Goal: Task Accomplishment & Management: Use online tool/utility

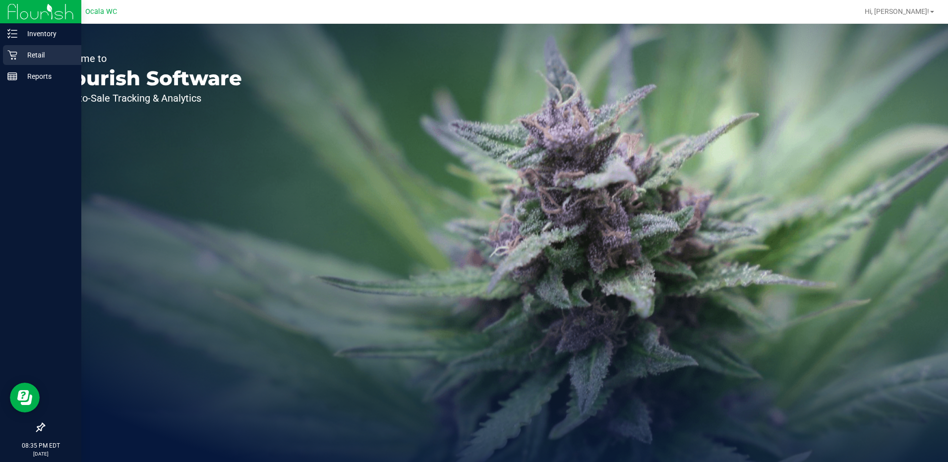
click at [7, 56] on icon at bounding box center [12, 55] width 10 height 10
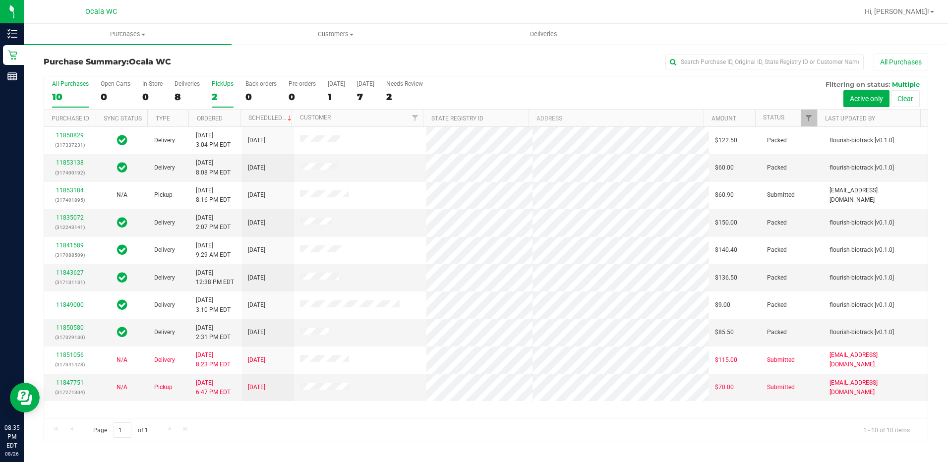
click at [215, 101] on div "2" at bounding box center [223, 96] width 22 height 11
click at [0, 0] on input "PickUps 2" at bounding box center [0, 0] width 0 height 0
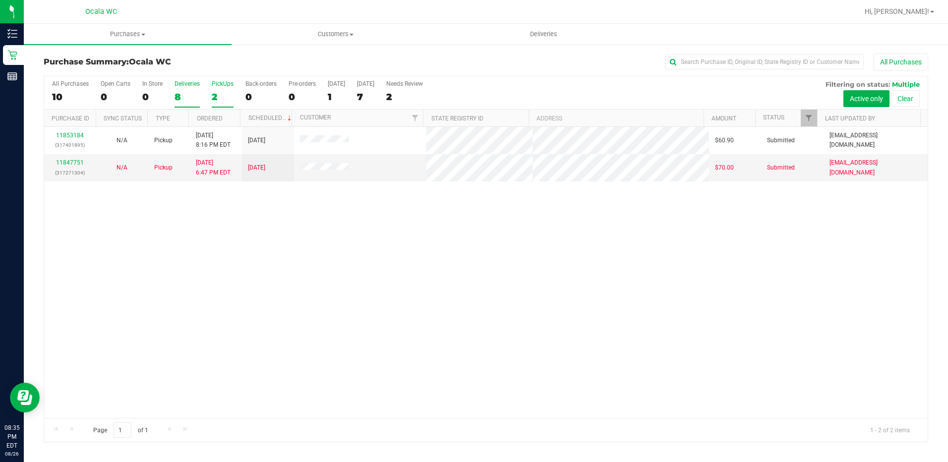
click at [176, 95] on div "8" at bounding box center [186, 96] width 25 height 11
click at [0, 0] on input "Deliveries 8" at bounding box center [0, 0] width 0 height 0
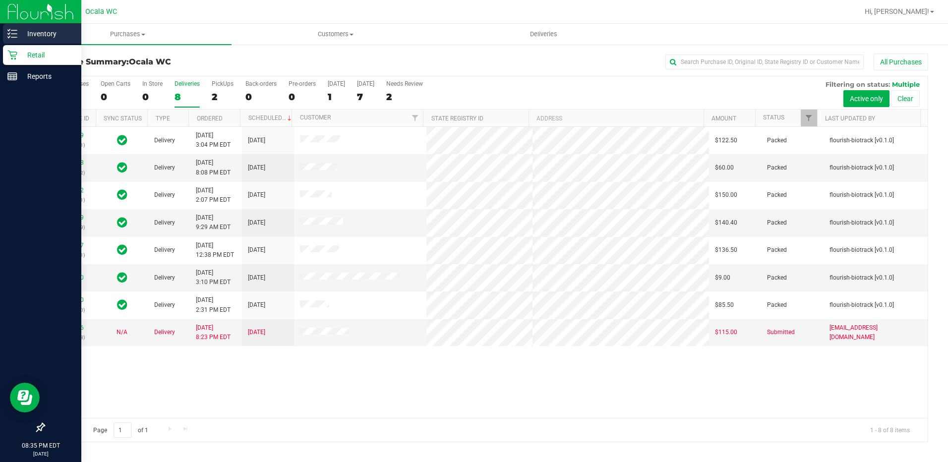
click at [15, 31] on icon at bounding box center [12, 34] width 10 height 10
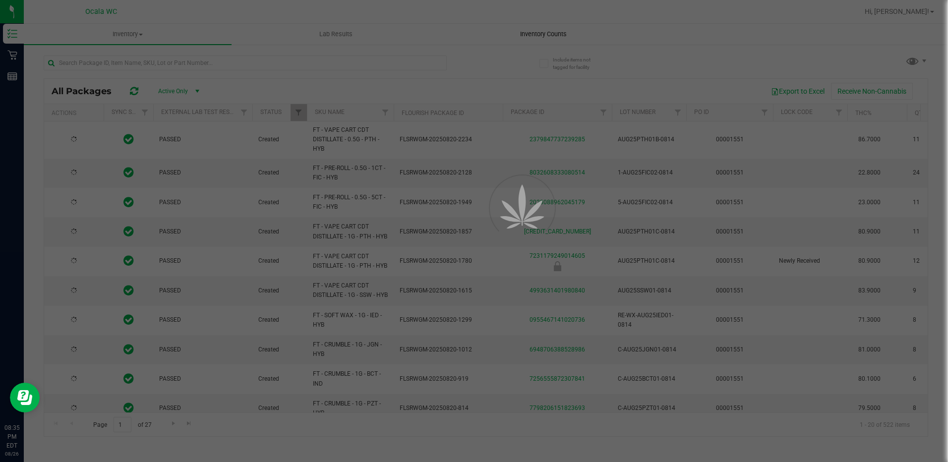
click at [538, 44] on div at bounding box center [474, 231] width 948 height 462
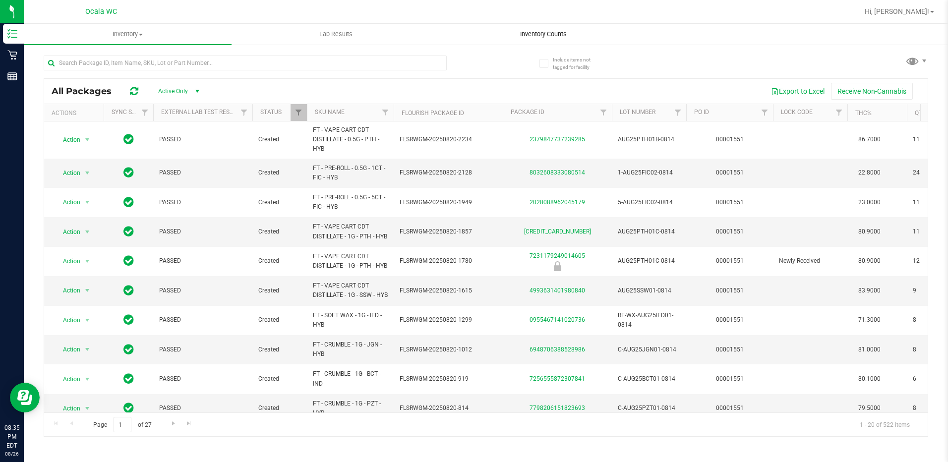
click at [541, 32] on span "Inventory Counts" at bounding box center [542, 34] width 73 height 9
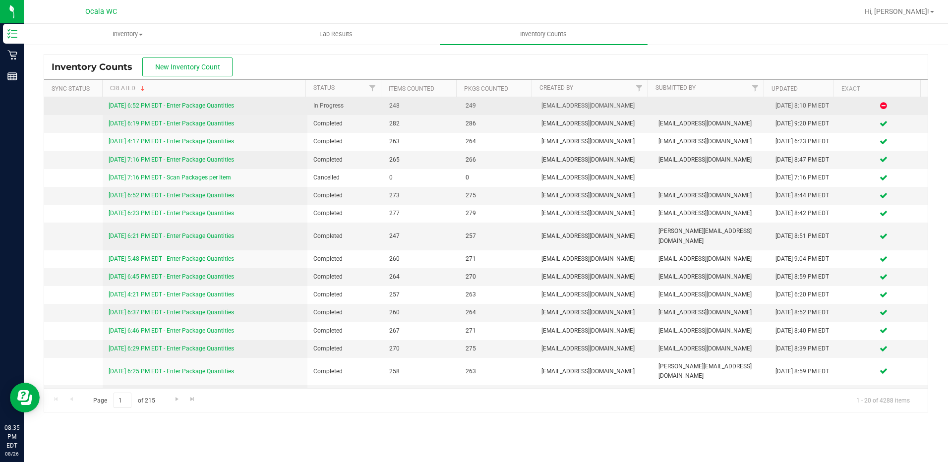
click at [201, 106] on link "[DATE] 6:52 PM EDT - Enter Package Quantities" at bounding box center [171, 105] width 125 height 7
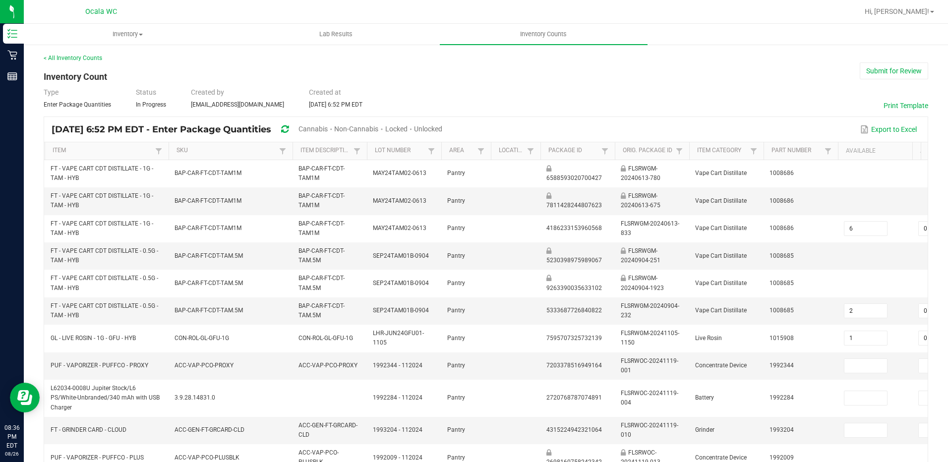
click at [328, 125] on span "Cannabis" at bounding box center [312, 129] width 29 height 8
click at [443, 127] on span "Unlocked" at bounding box center [428, 129] width 28 height 8
type input "1"
type input "2"
type input "0"
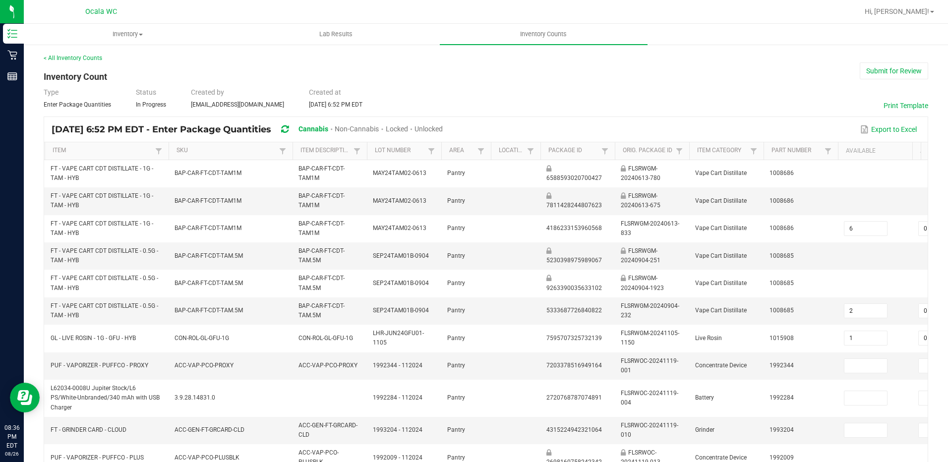
type input "23"
type input "0"
type input "7"
type input "0"
type input "10"
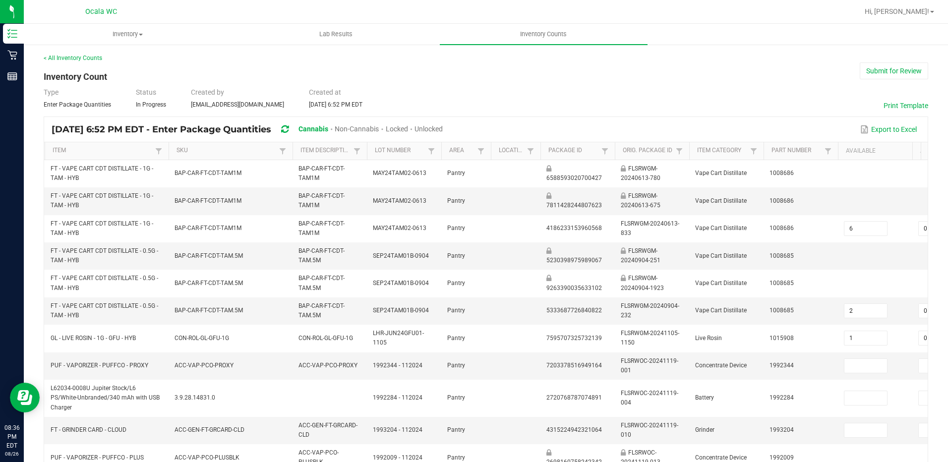
type input "8"
type input "2"
type input "0"
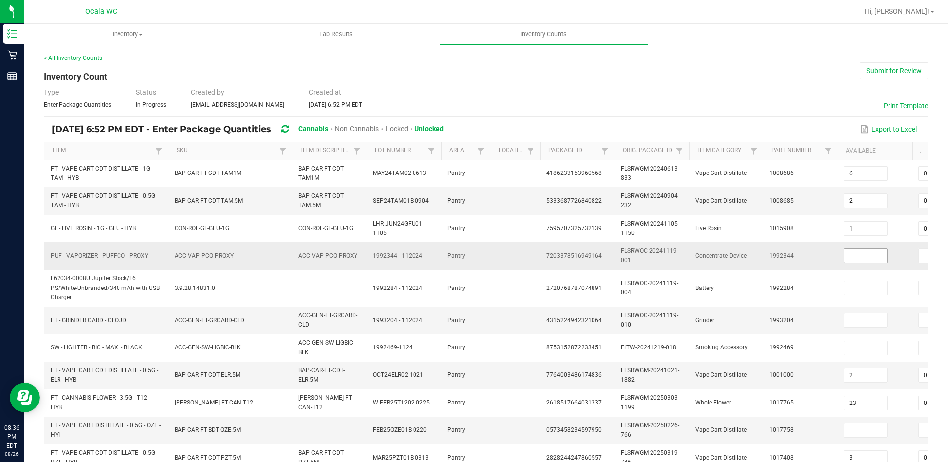
click at [851, 251] on input at bounding box center [865, 256] width 43 height 14
type input "4"
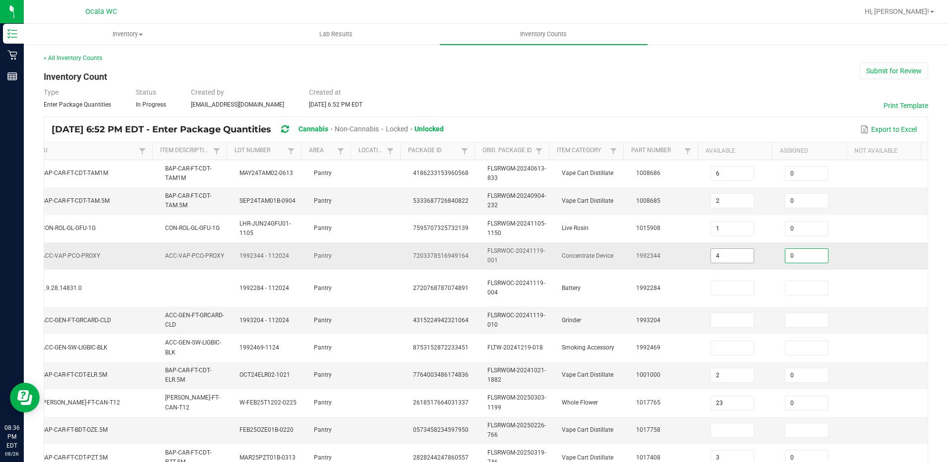
type input "0"
type input "4"
type input "0"
type input "3"
type input "0"
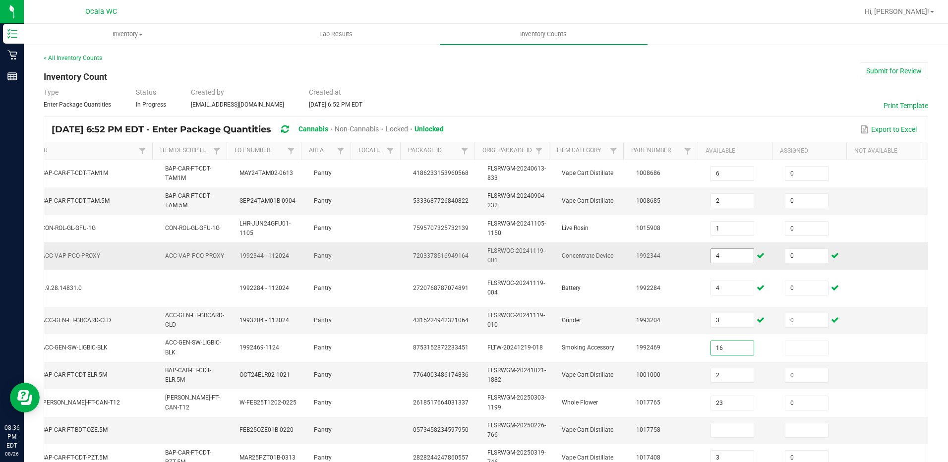
type input "16"
type input "0"
click at [712, 436] on input at bounding box center [732, 430] width 43 height 14
click at [718, 431] on input at bounding box center [732, 430] width 43 height 14
type input "0"
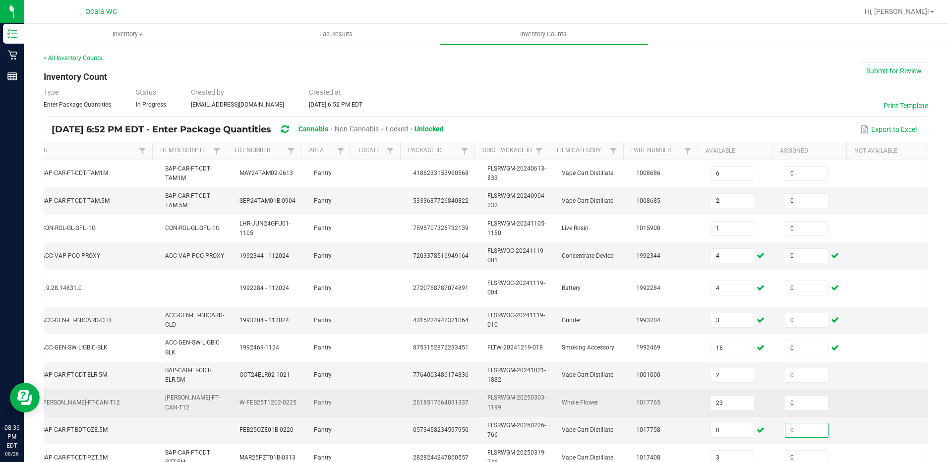
type input "0"
click at [853, 403] on td at bounding box center [890, 402] width 74 height 27
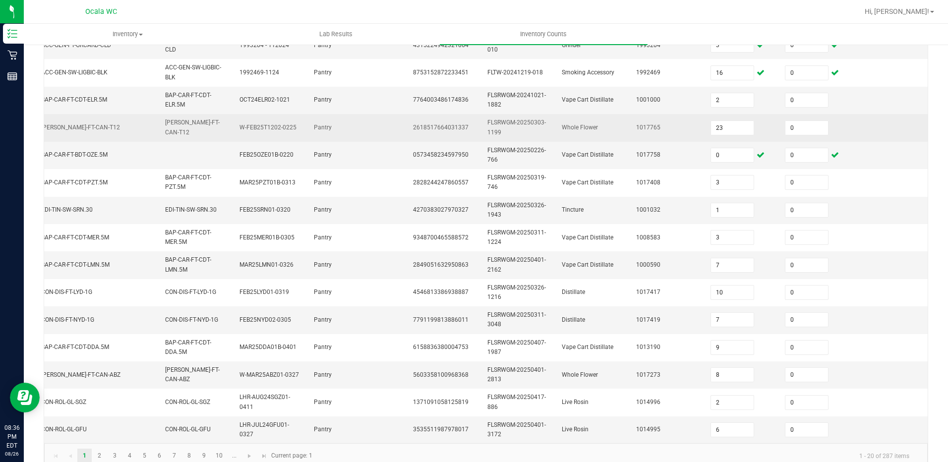
scroll to position [300, 0]
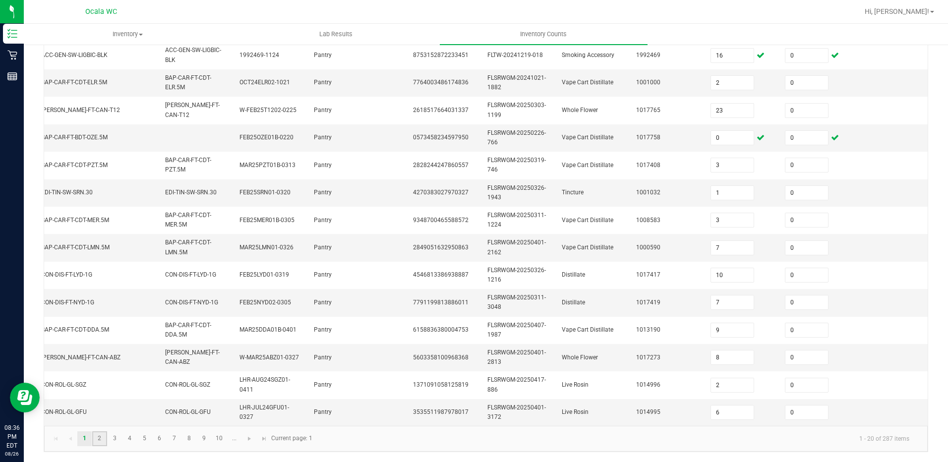
click at [105, 437] on link "2" at bounding box center [99, 438] width 14 height 15
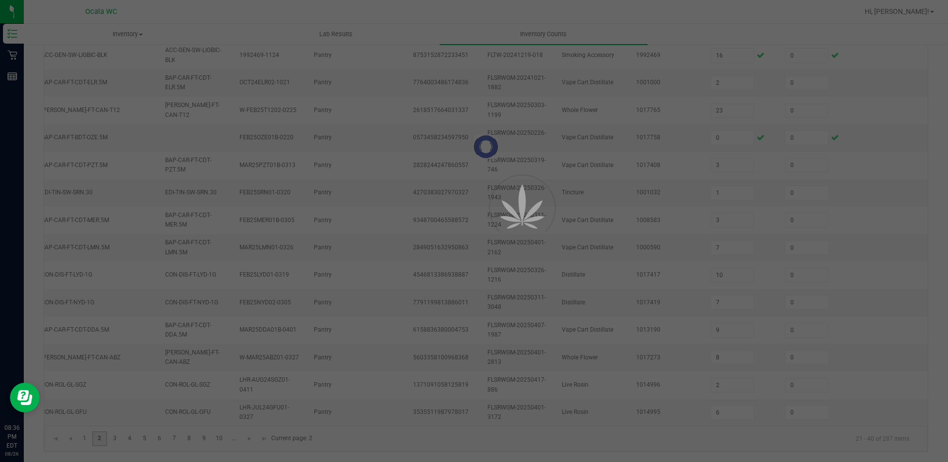
type input "8"
type input "7"
type input "6"
type input "4"
type input "7"
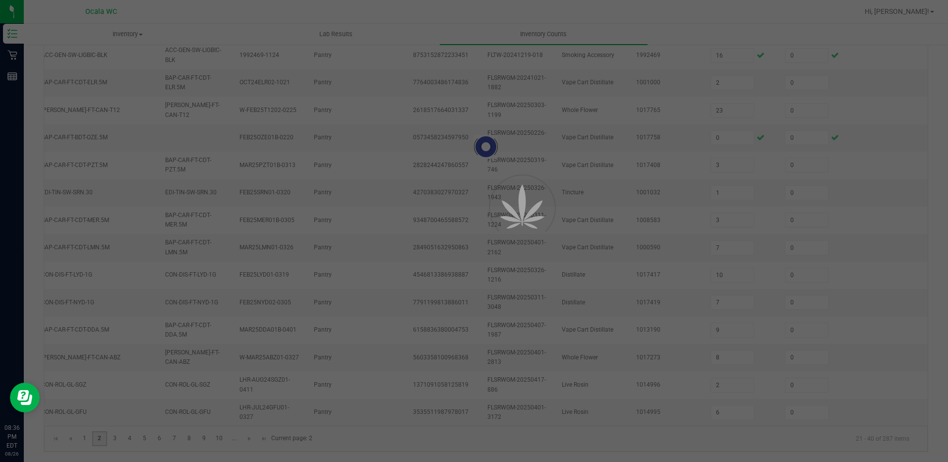
type input "3"
type input "5"
type input "11"
type input "4"
type input "1"
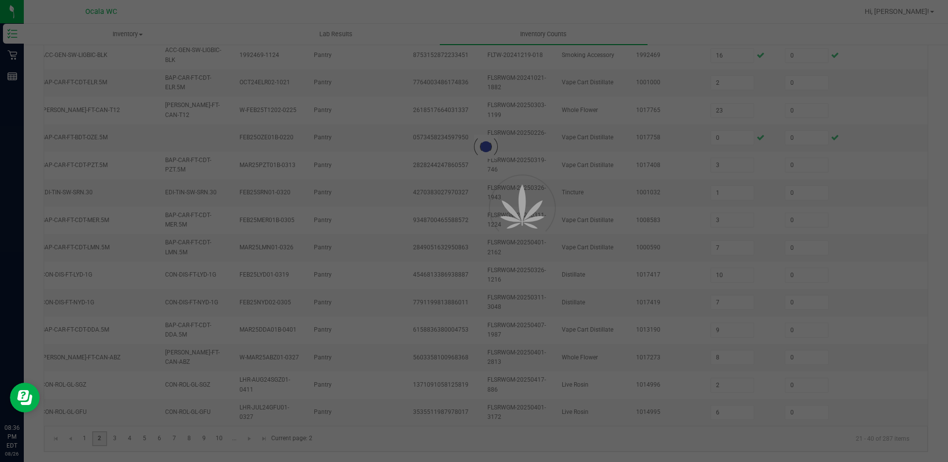
type input "11"
type input "3"
type input "1"
type input "4"
type input "11"
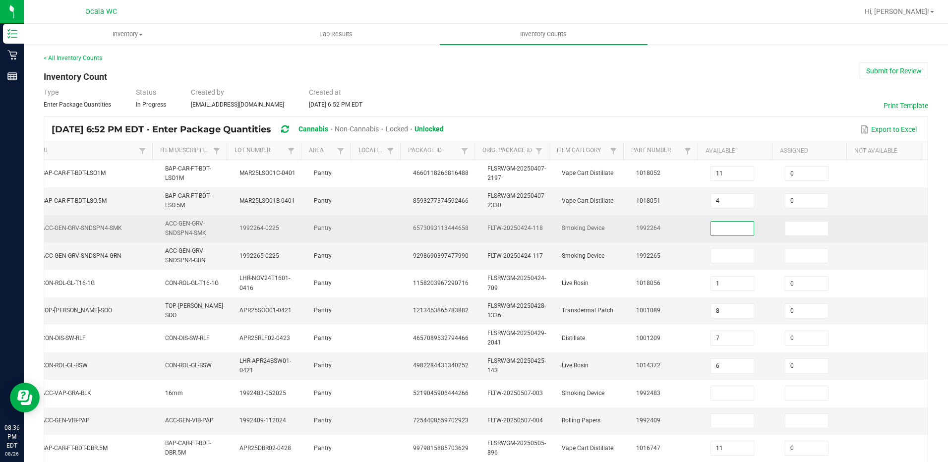
click at [730, 232] on input at bounding box center [732, 229] width 43 height 14
type input "22"
type input "0"
type input "3"
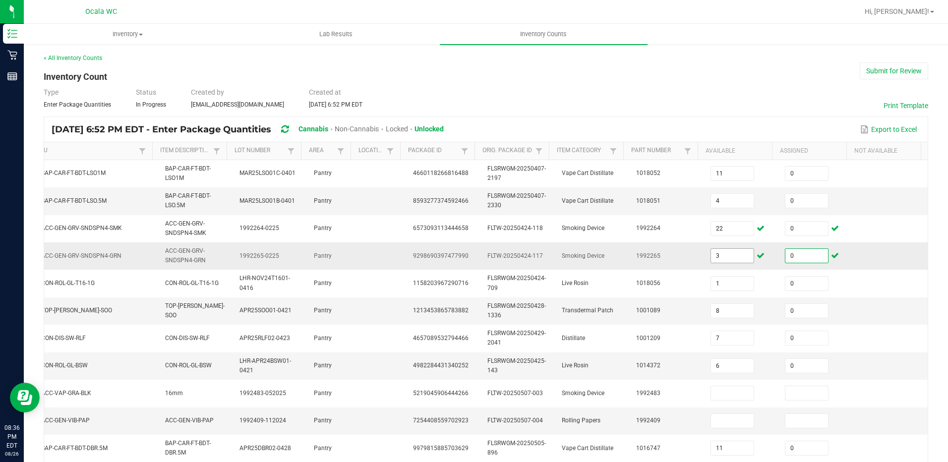
type input "0"
click at [717, 253] on input "3" at bounding box center [732, 256] width 43 height 14
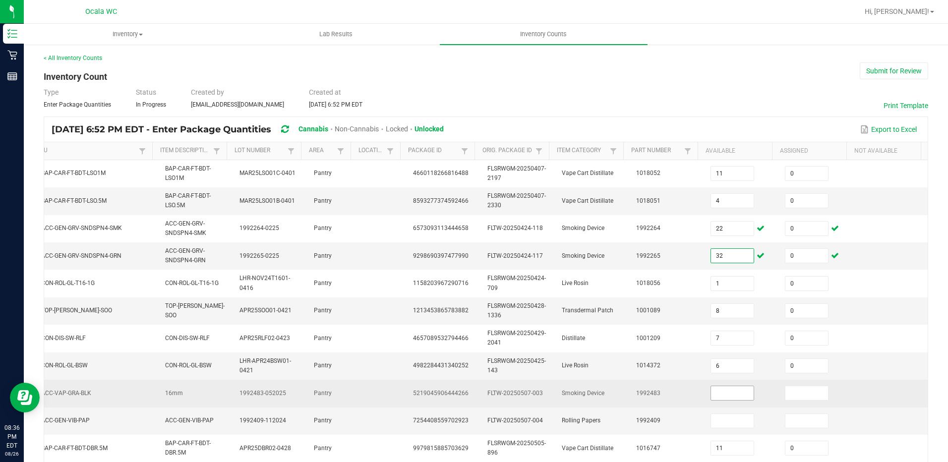
type input "32"
click at [714, 389] on input at bounding box center [732, 393] width 43 height 14
type input "11"
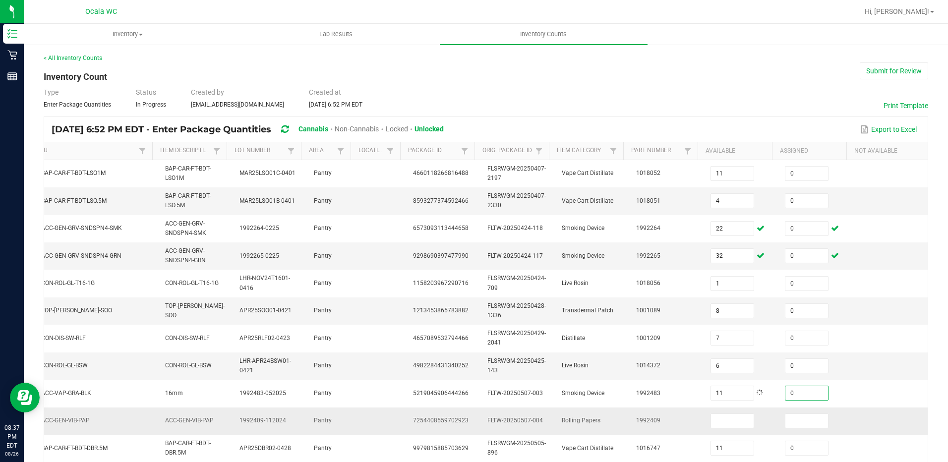
type input "0"
click at [714, 428] on td at bounding box center [741, 420] width 74 height 27
click at [719, 424] on input at bounding box center [732, 421] width 43 height 14
type input "6"
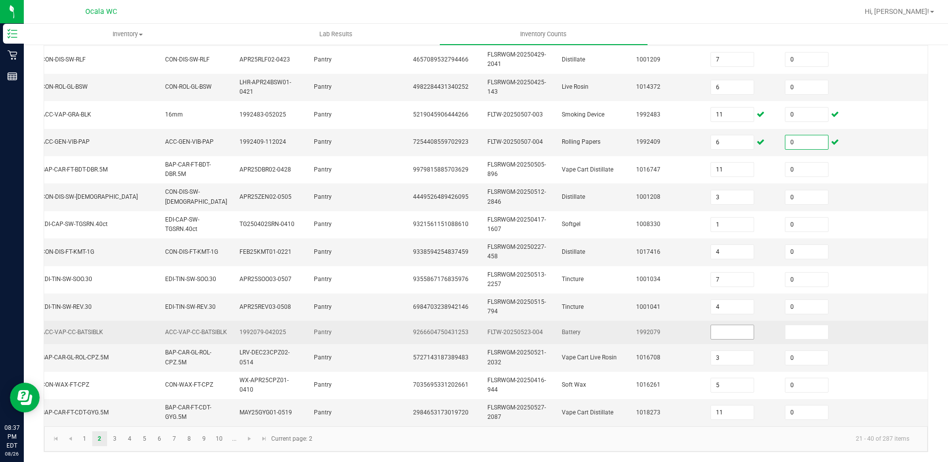
type input "0"
click at [720, 326] on input at bounding box center [732, 332] width 43 height 14
type input "0"
click at [733, 321] on td at bounding box center [741, 332] width 74 height 23
click at [721, 330] on input at bounding box center [732, 332] width 43 height 14
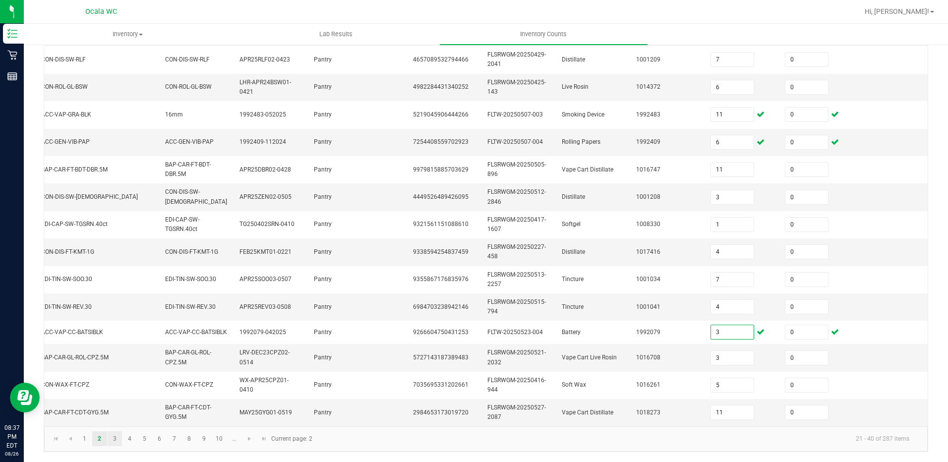
type input "3"
click at [110, 436] on link "3" at bounding box center [115, 438] width 14 height 15
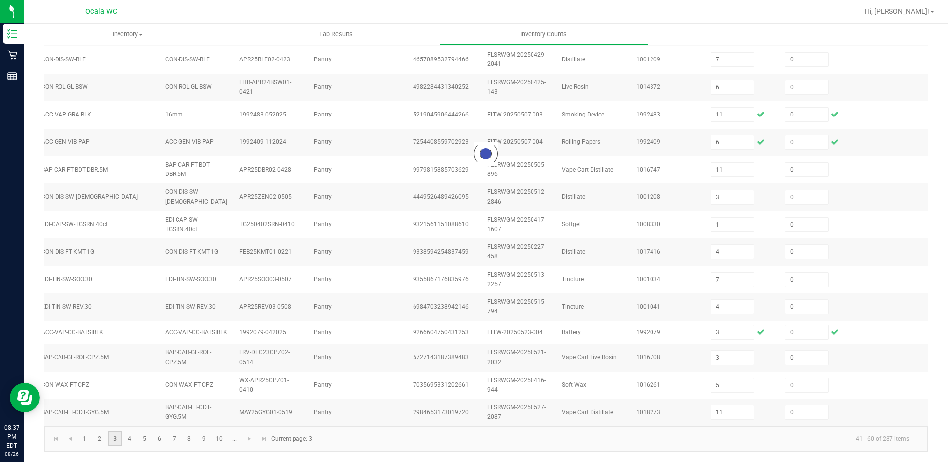
type input "11"
type input "5"
type input "28"
type input "3"
type input "1"
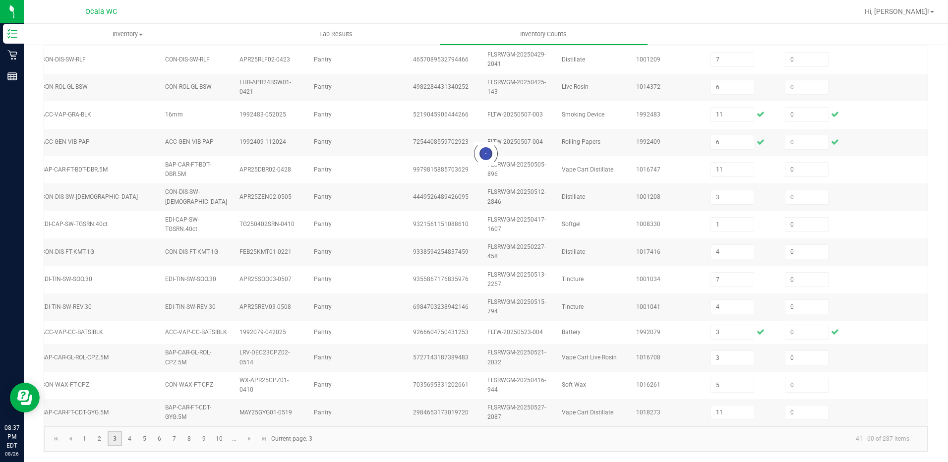
type input "5"
type input "6"
type input "2"
type input "1"
type input "2"
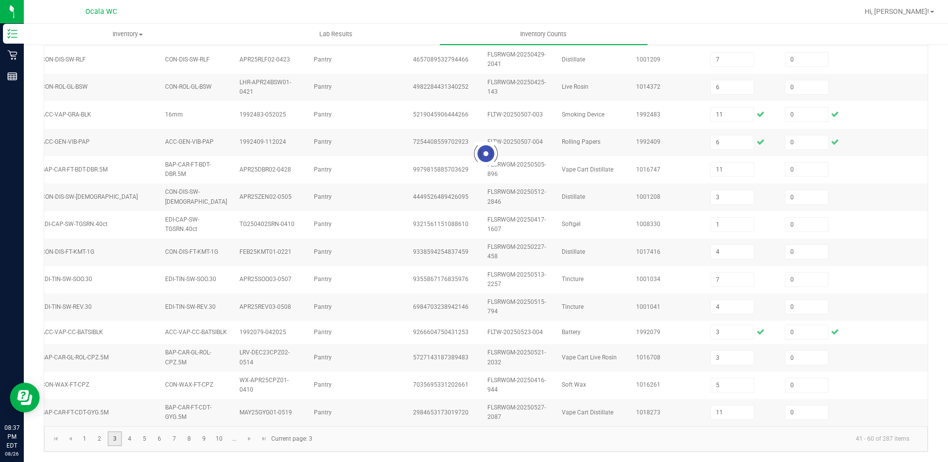
type input "7"
type input "11"
type input "4"
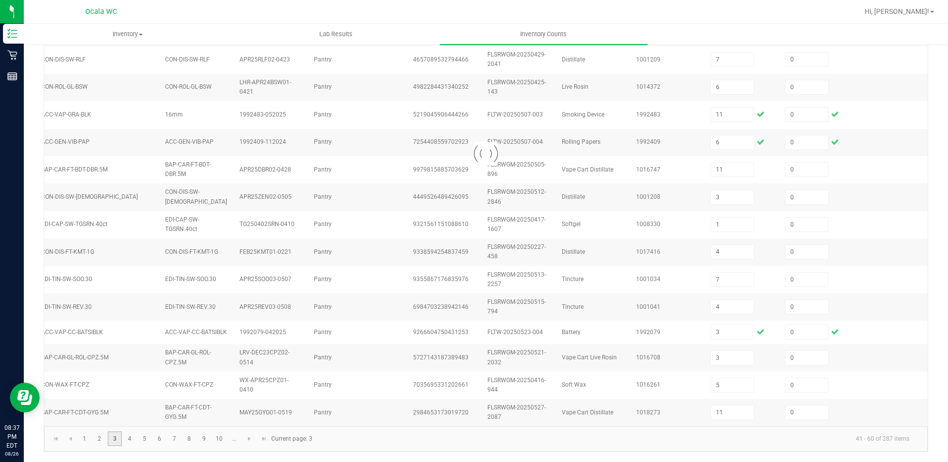
type input "7"
type input "6"
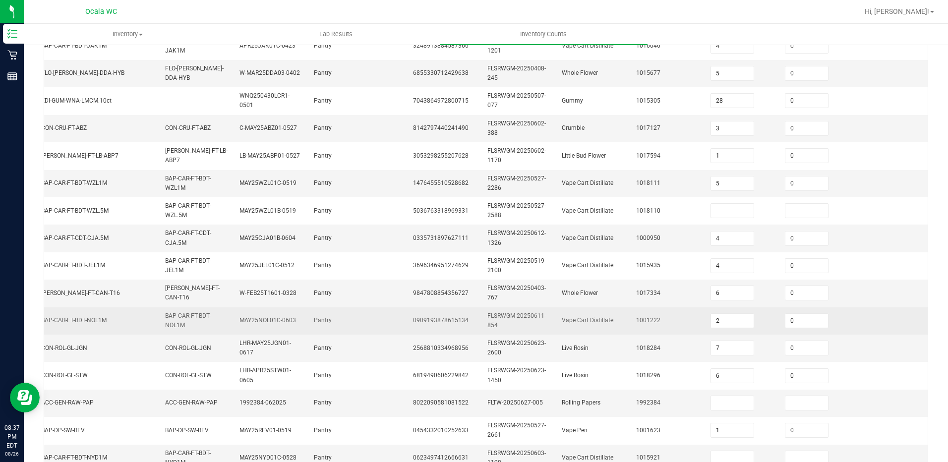
scroll to position [248, 0]
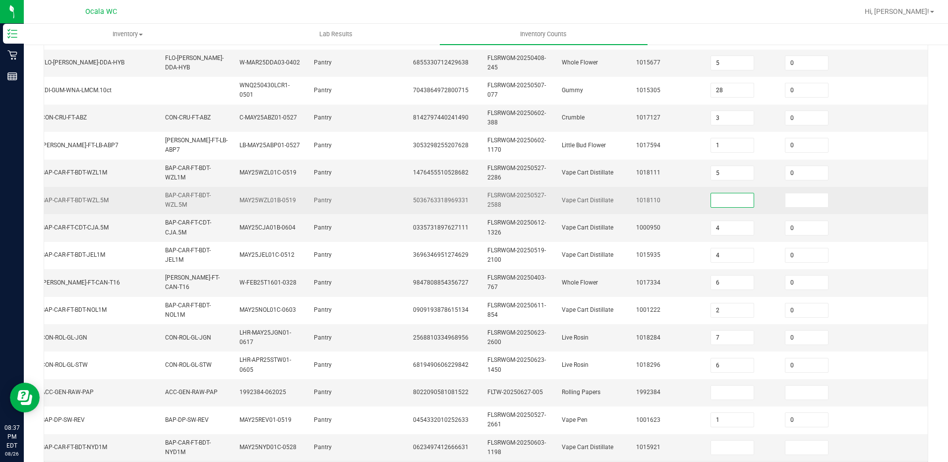
click at [711, 202] on input at bounding box center [732, 200] width 43 height 14
type input "0"
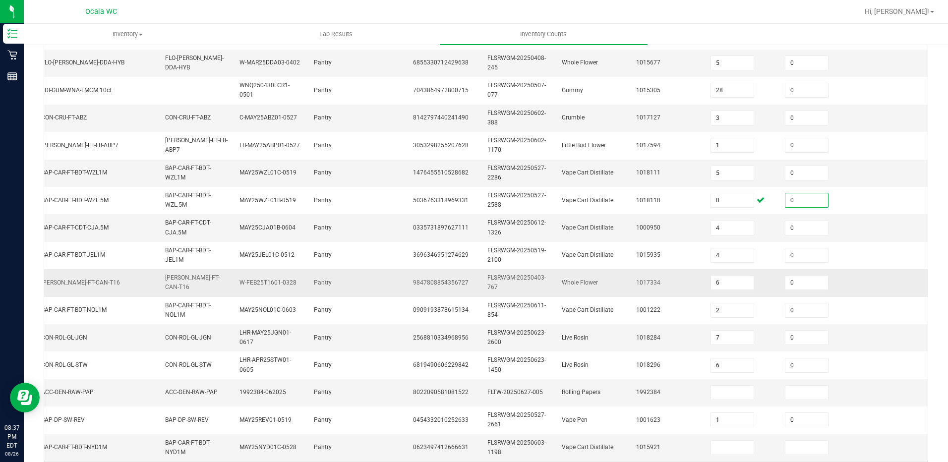
type input "0"
click at [859, 292] on td at bounding box center [890, 282] width 74 height 27
click at [722, 390] on input at bounding box center [732, 393] width 43 height 14
type input "3"
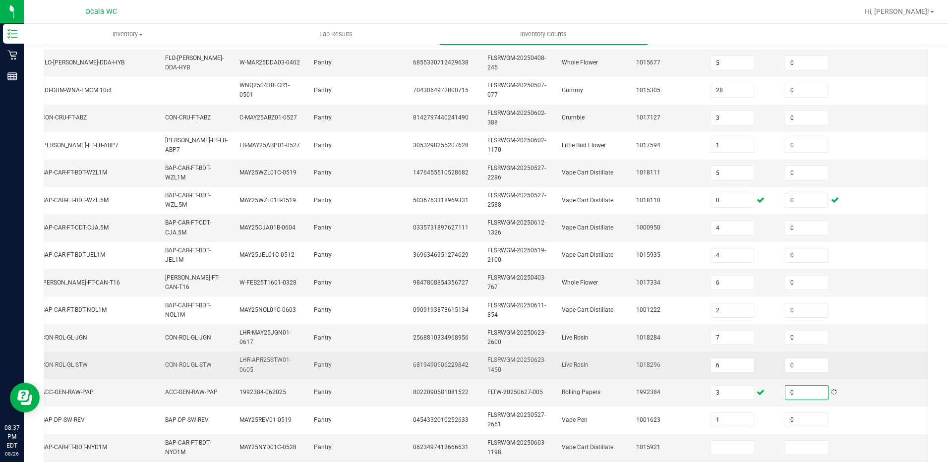
type input "0"
click at [868, 365] on td at bounding box center [890, 364] width 74 height 27
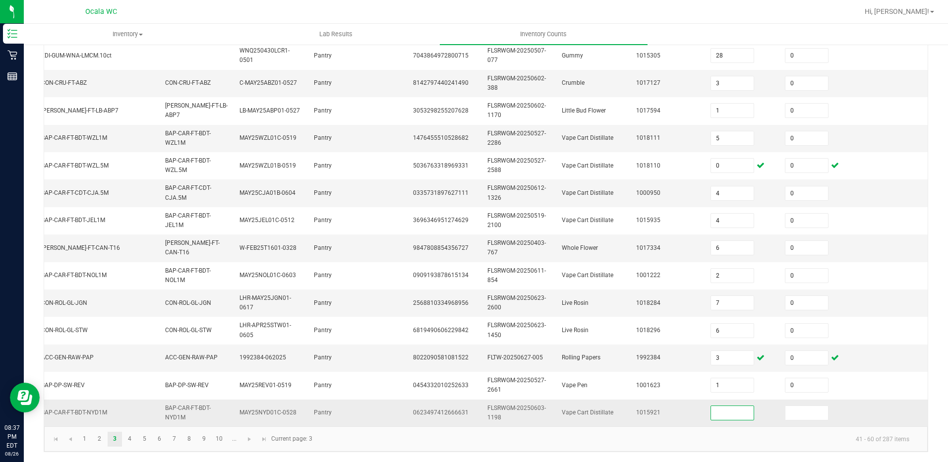
click at [729, 406] on input at bounding box center [732, 413] width 43 height 14
type input "0"
click at [122, 437] on link "4" at bounding box center [129, 439] width 14 height 15
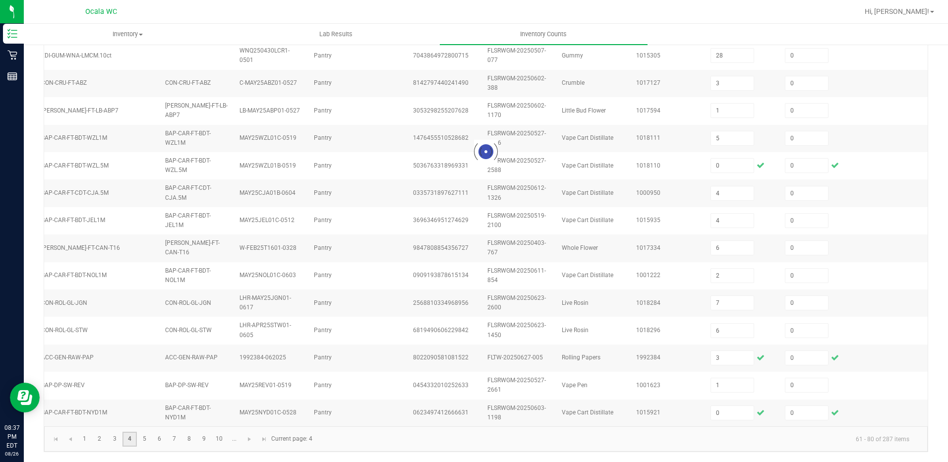
type input "8"
type input "2"
type input "5"
type input "2"
type input "3"
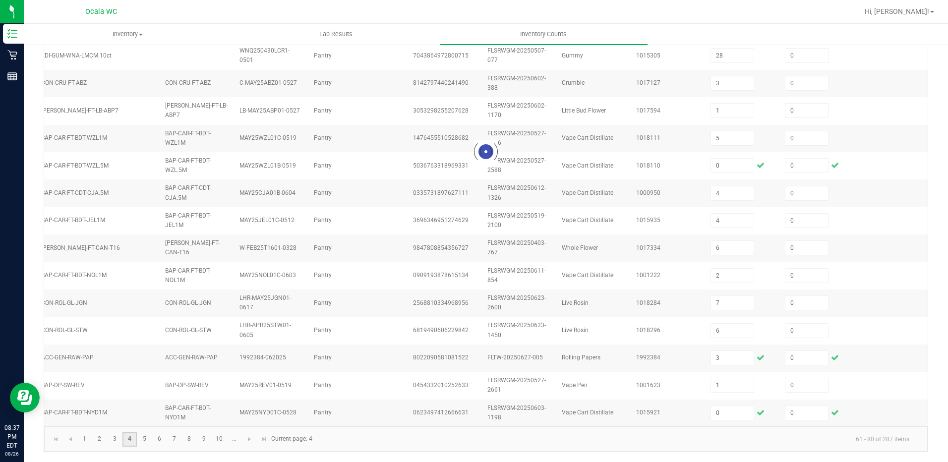
type input "7"
type input "9"
type input "4"
type input "1"
type input "12"
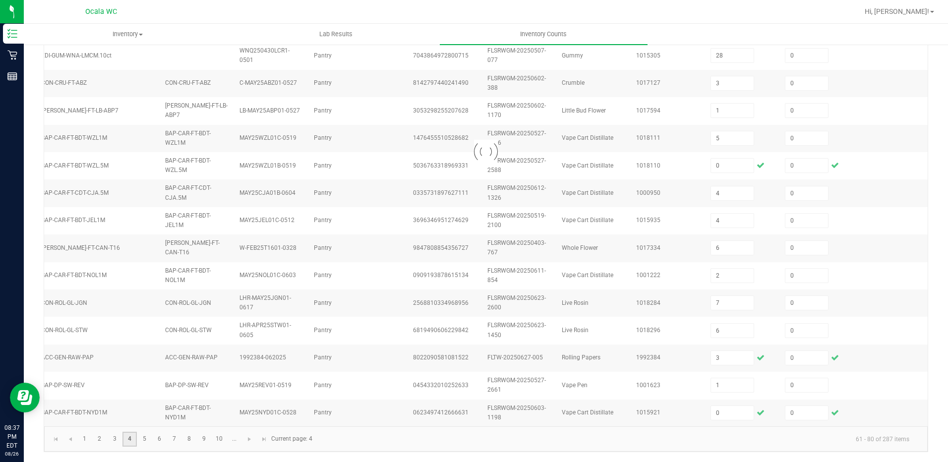
type input "6"
type input "3"
type input "1"
type input "5"
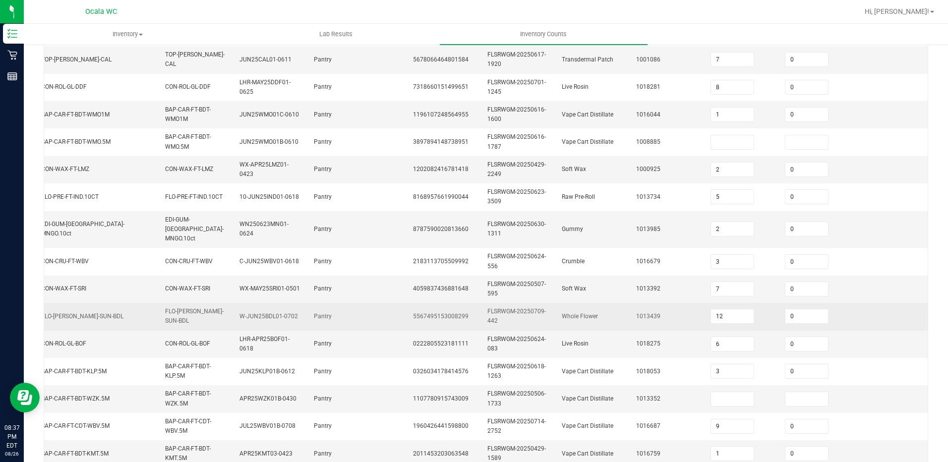
scroll to position [42, 0]
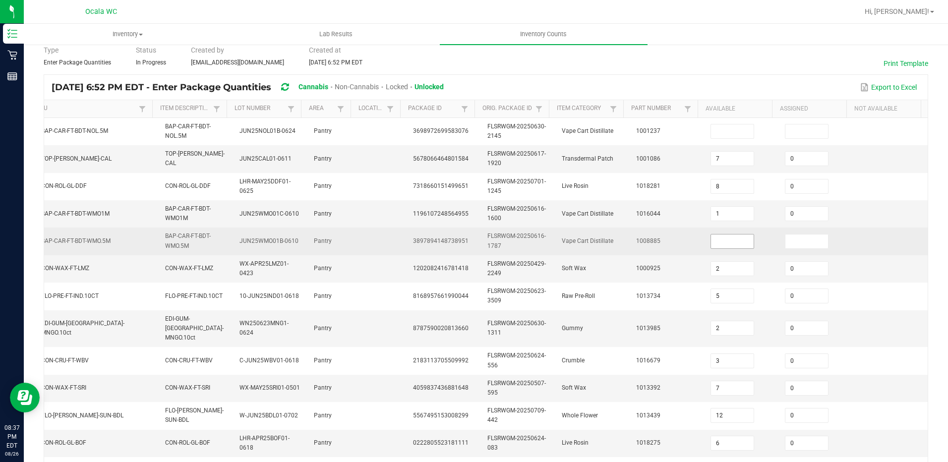
click at [711, 242] on input at bounding box center [732, 241] width 43 height 14
type input "0"
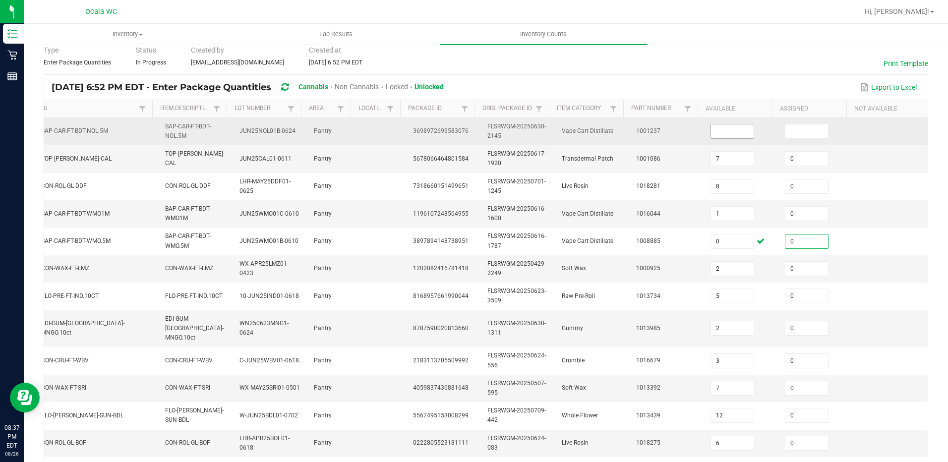
type input "0"
click at [722, 126] on input at bounding box center [732, 131] width 43 height 14
click at [722, 133] on input at bounding box center [732, 131] width 43 height 14
type input "0"
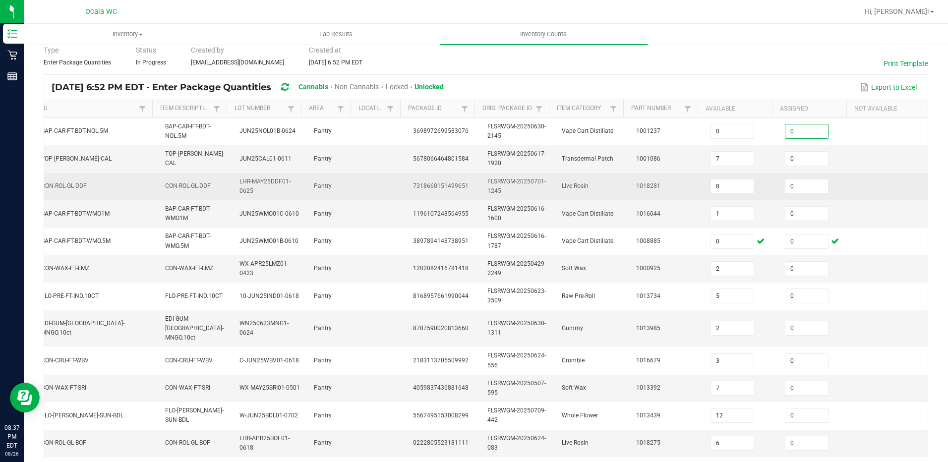
type input "0"
click at [879, 173] on td at bounding box center [890, 186] width 74 height 27
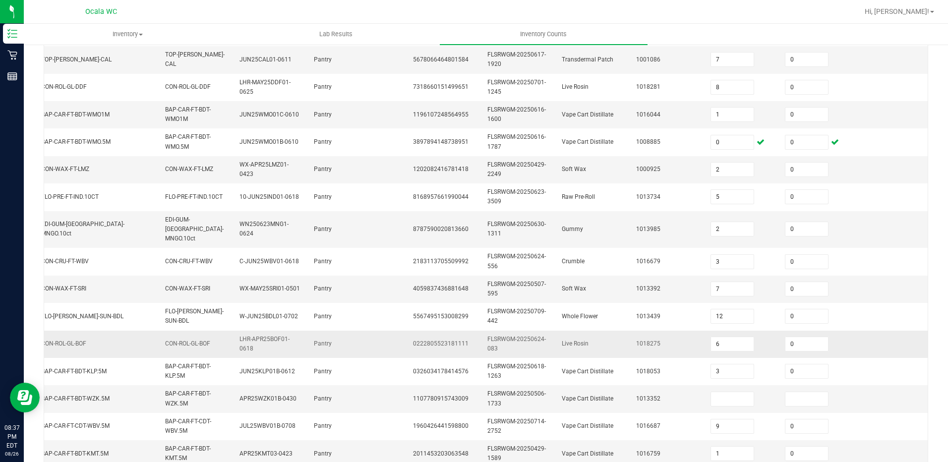
scroll to position [290, 0]
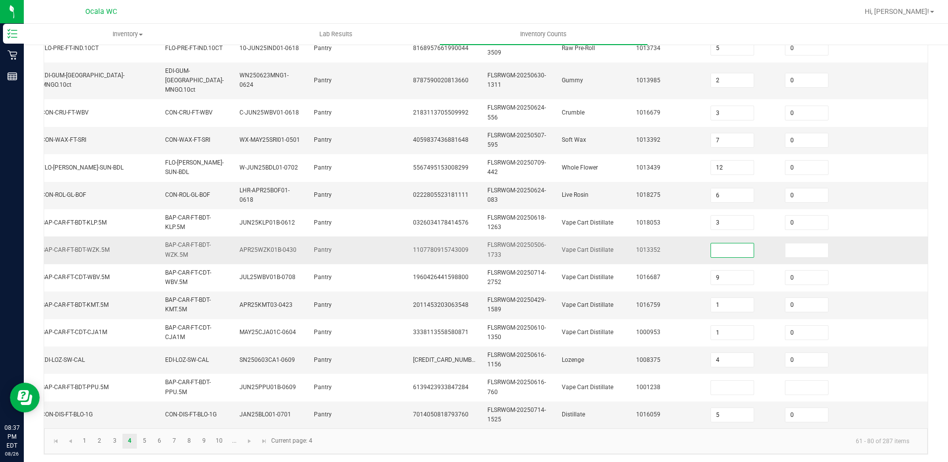
click at [738, 243] on input at bounding box center [732, 250] width 43 height 14
type input "0"
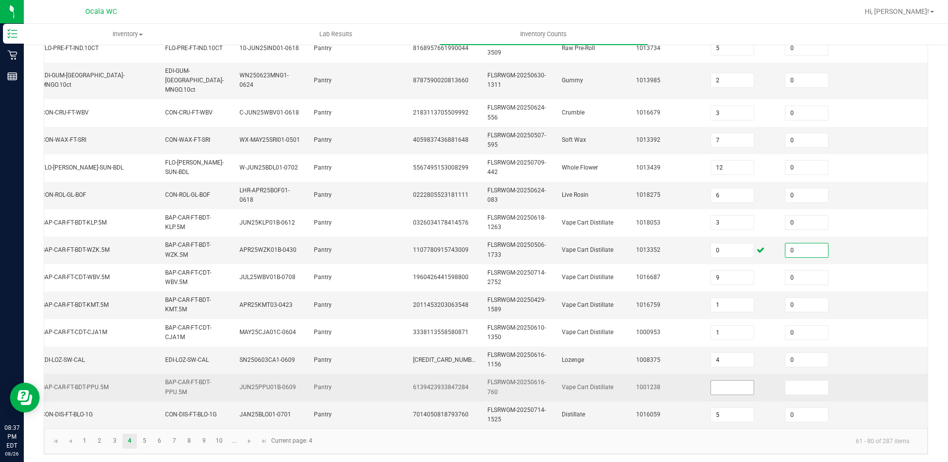
type input "0"
click at [714, 381] on input at bounding box center [732, 388] width 43 height 14
type input "0"
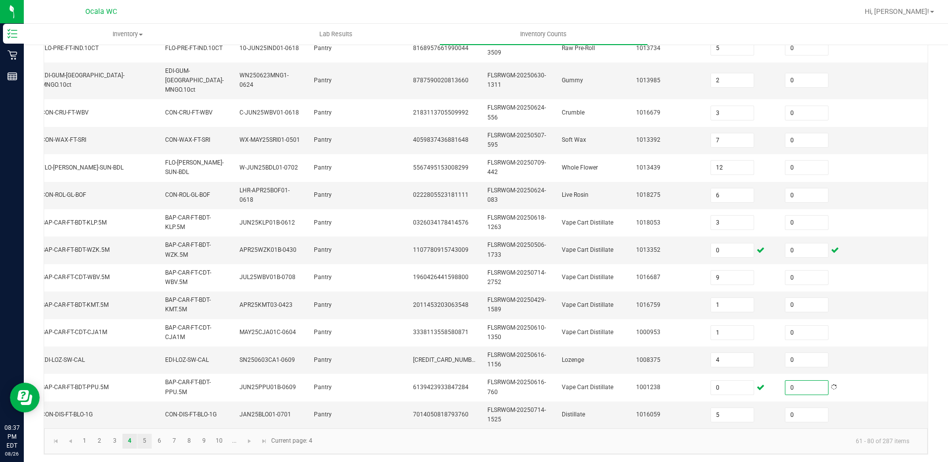
type input "0"
click at [138, 445] on link "5" at bounding box center [144, 441] width 14 height 15
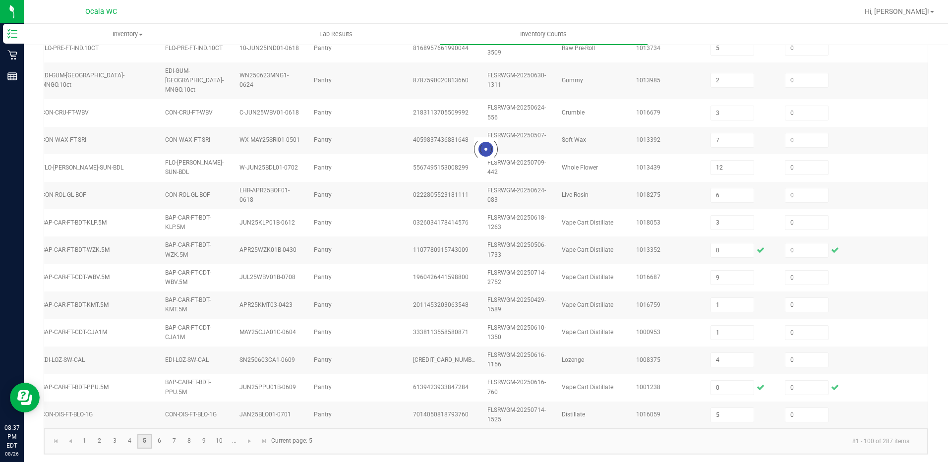
type input "1"
type input "17"
type input "4"
type input "21"
type input "8"
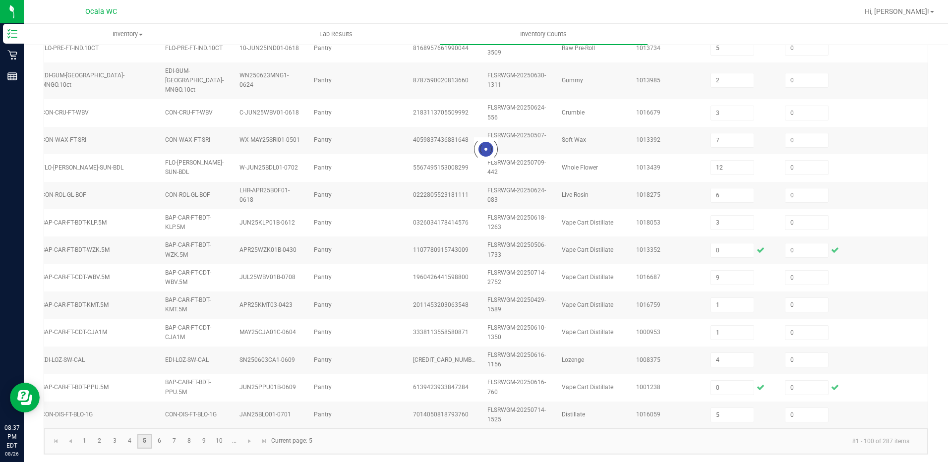
type input "6"
type input "4"
type input "18"
type input "3"
type input "2"
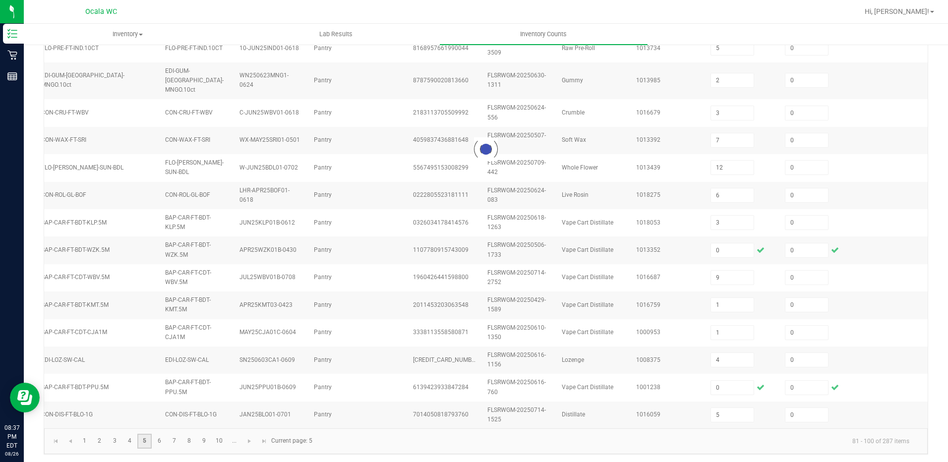
type input "3"
type input "12"
type input "16"
type input "8"
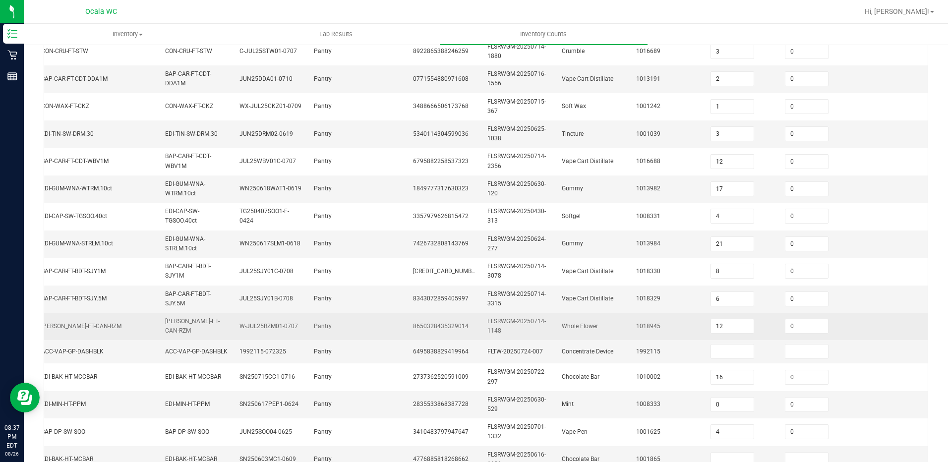
scroll to position [137, 0]
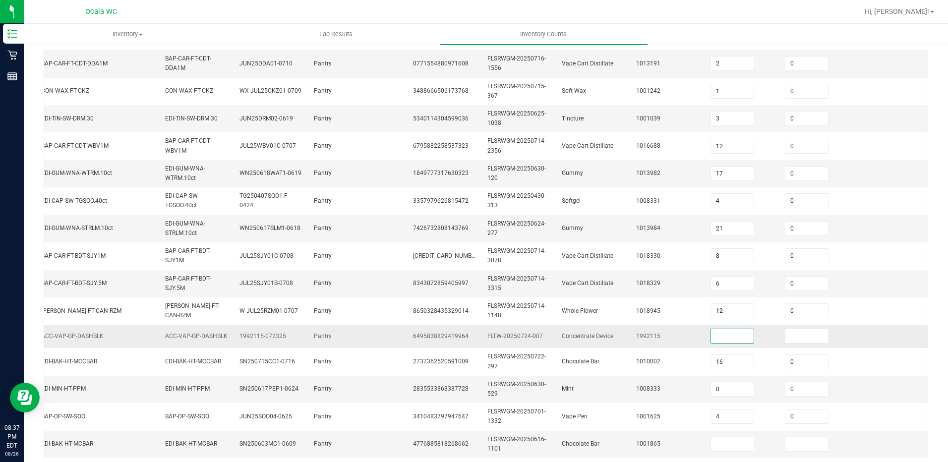
click at [726, 331] on input at bounding box center [732, 336] width 43 height 14
type input "4"
type input "0"
click at [729, 437] on span at bounding box center [732, 444] width 44 height 15
click at [729, 441] on input at bounding box center [732, 444] width 43 height 14
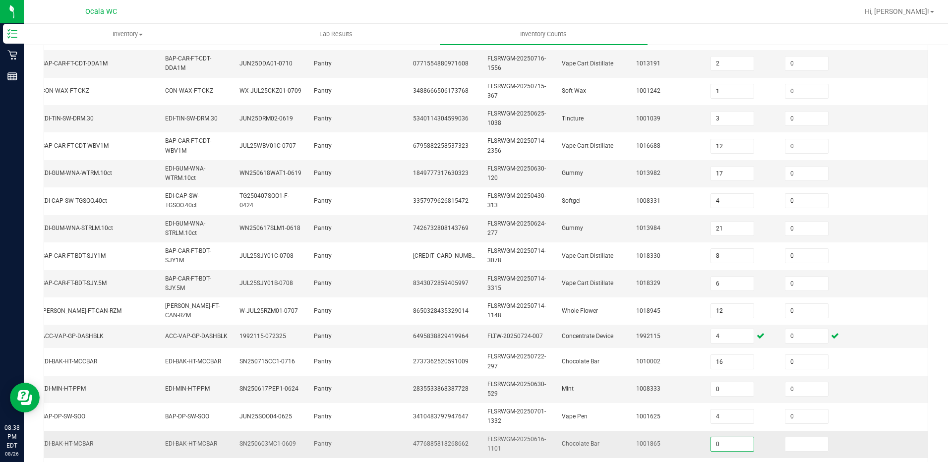
type input "0"
click at [863, 386] on td at bounding box center [890, 389] width 74 height 27
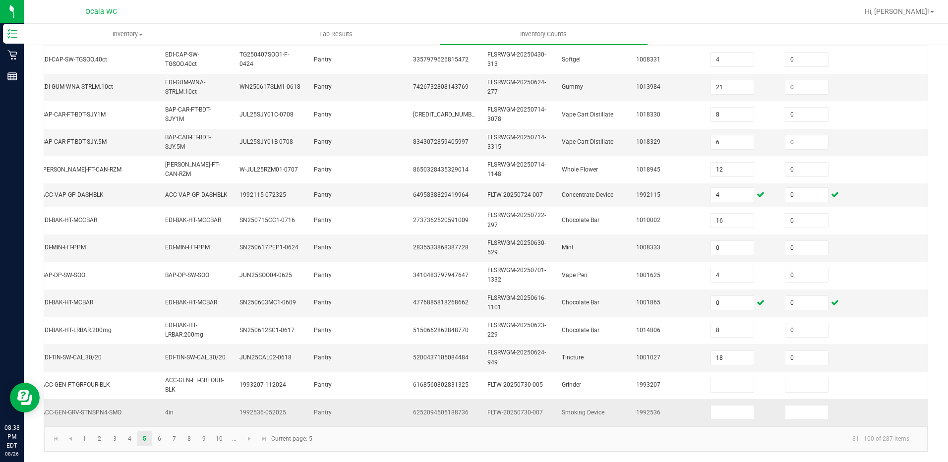
scroll to position [286, 0]
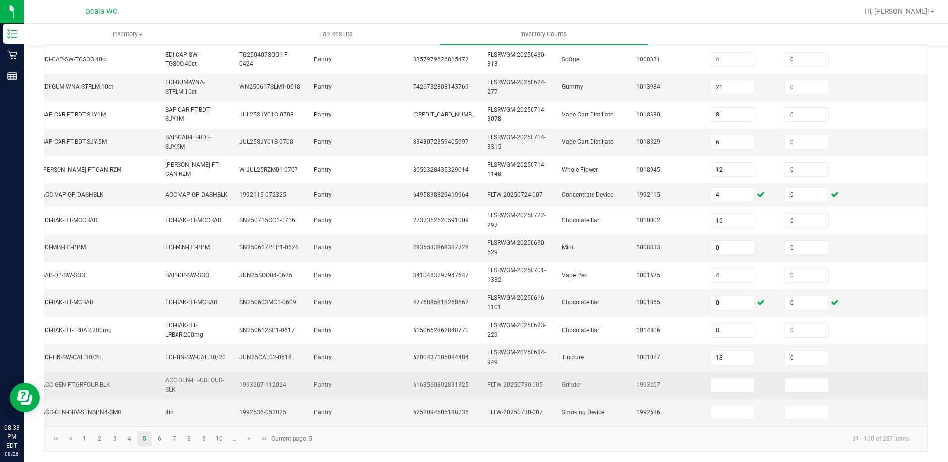
click at [733, 385] on td at bounding box center [741, 385] width 74 height 27
click at [729, 378] on input at bounding box center [732, 385] width 43 height 14
type input "4"
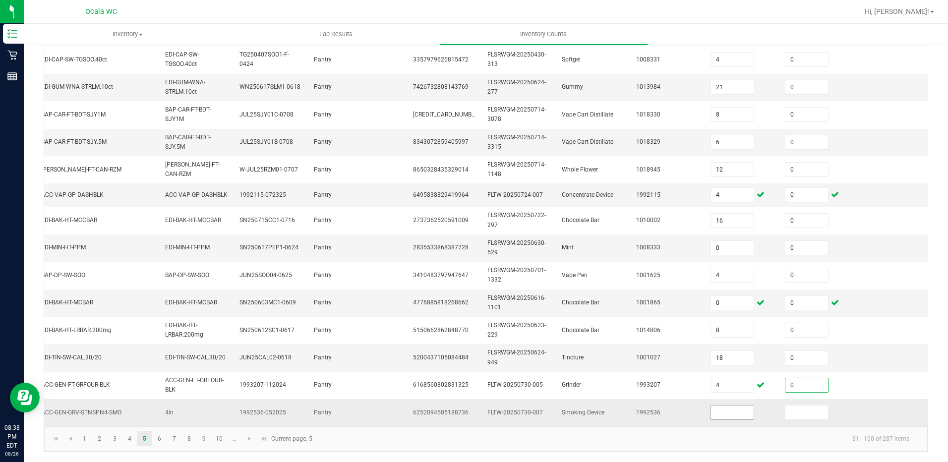
type input "0"
click at [720, 410] on input at bounding box center [732, 412] width 43 height 14
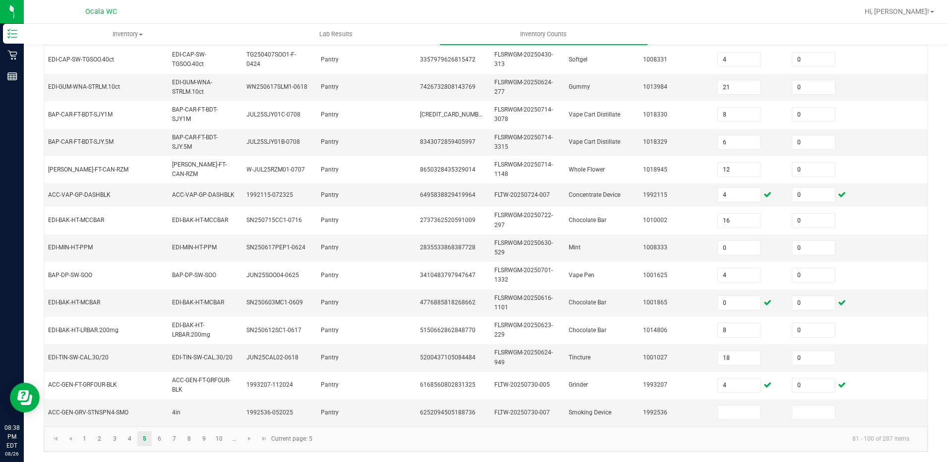
scroll to position [0, 148]
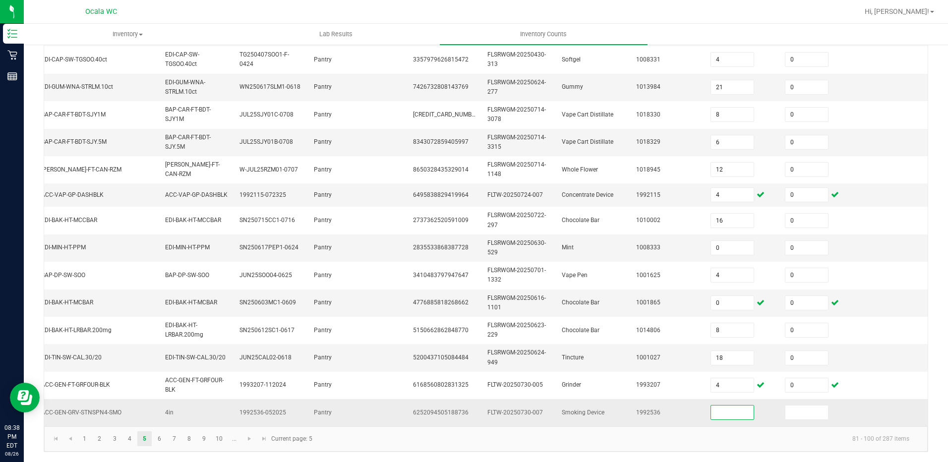
click at [711, 405] on input at bounding box center [732, 412] width 43 height 14
type input "5"
type input "0"
click at [163, 437] on link "6" at bounding box center [159, 438] width 14 height 15
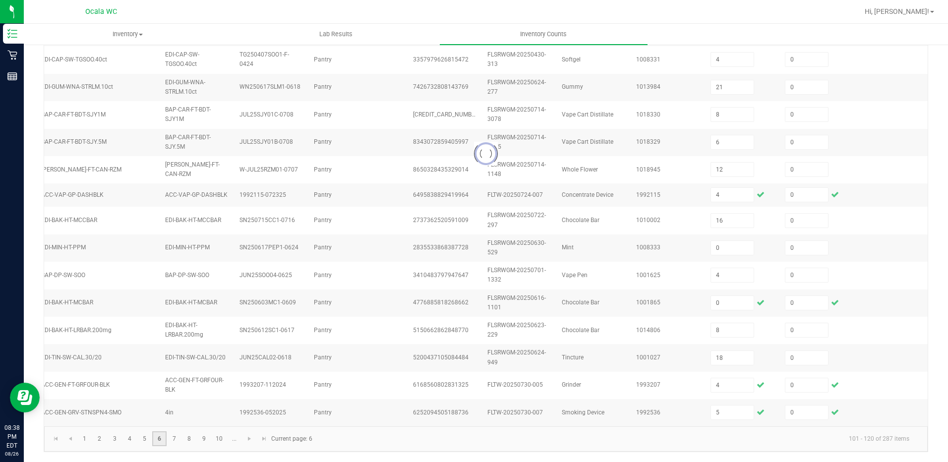
type input "4"
type input "2"
type input "17"
type input "4"
type input "7"
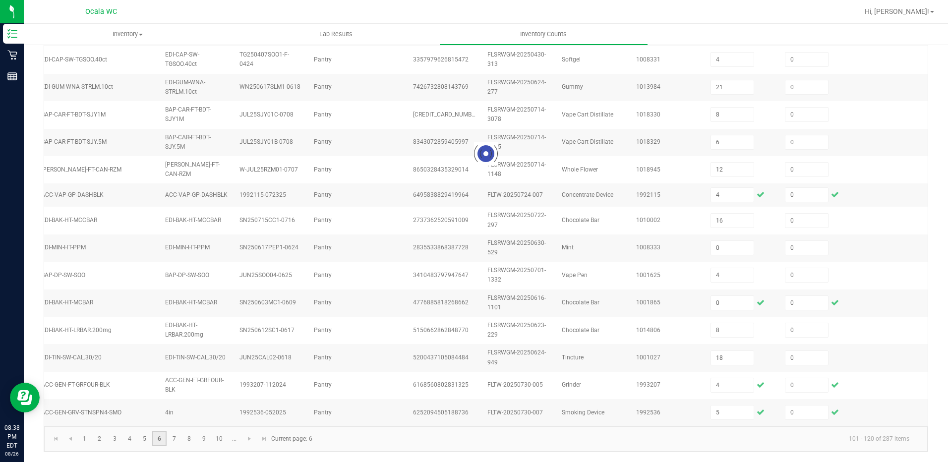
type input "2"
type input "4"
type input "6"
type input "5"
type input "6"
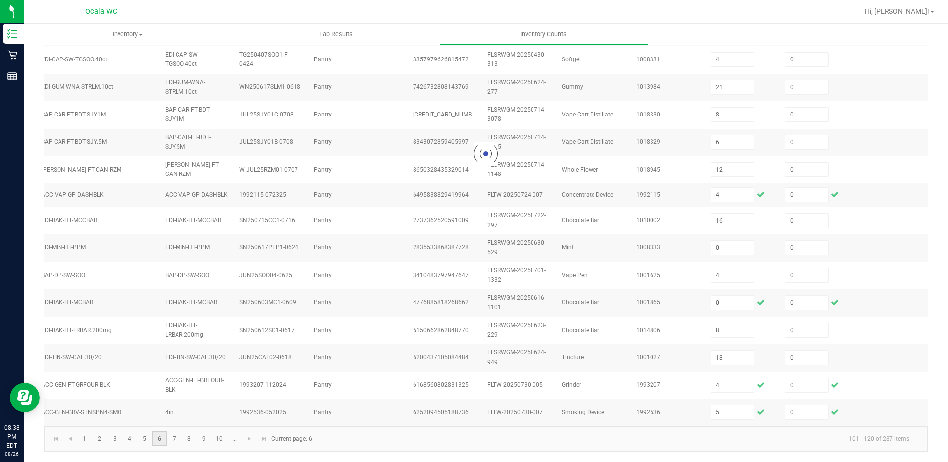
type input "16"
type input "11"
type input "38"
type input "7"
type input "4"
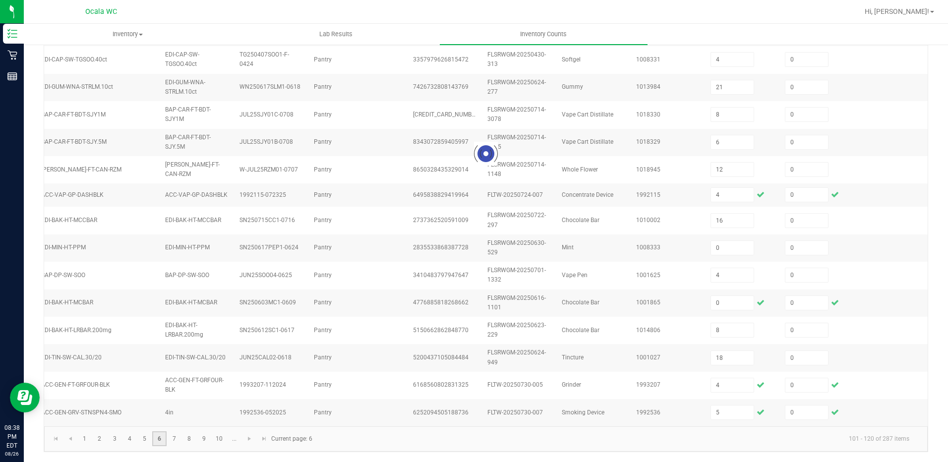
type input "8"
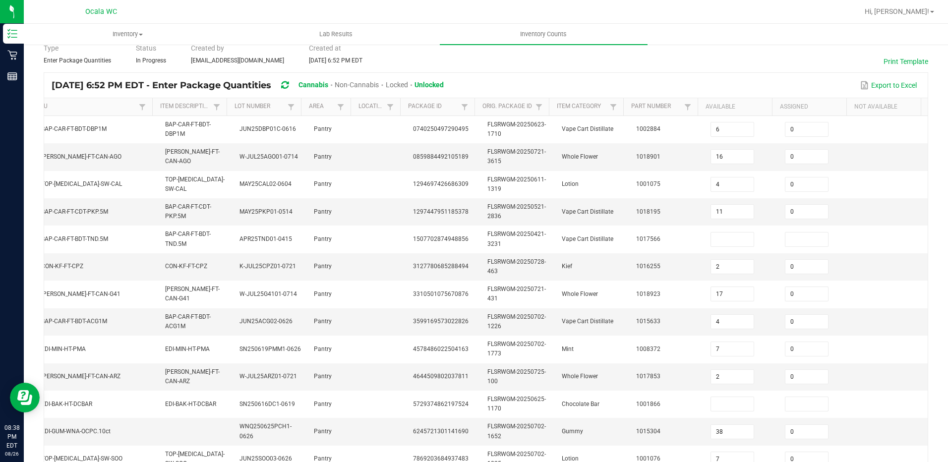
scroll to position [38, 0]
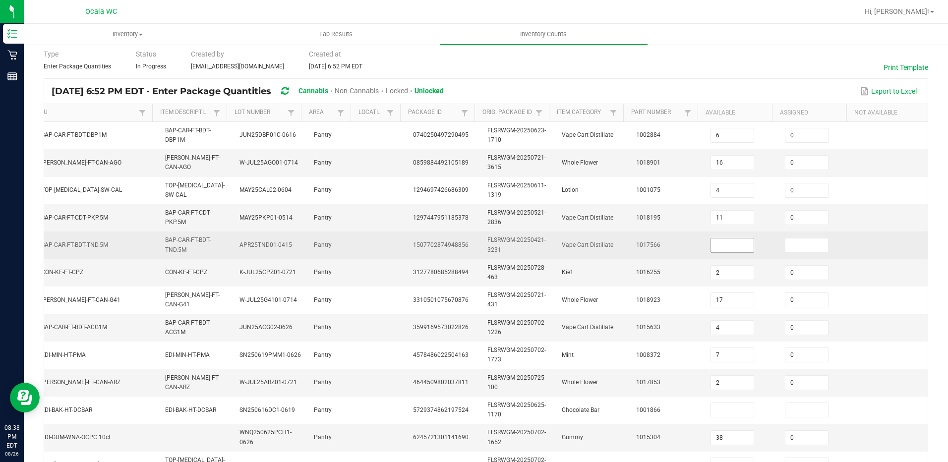
click at [711, 245] on input at bounding box center [732, 245] width 43 height 14
type input "0"
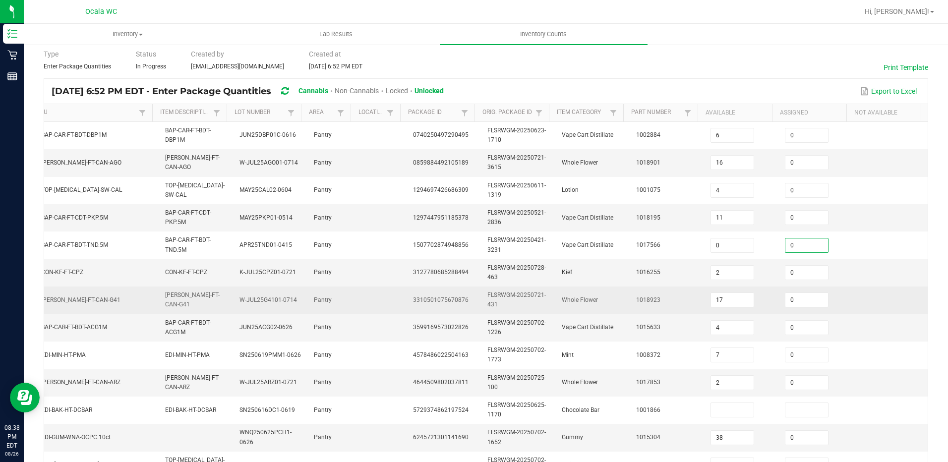
type input "0"
click at [829, 289] on td "0" at bounding box center [816, 299] width 74 height 27
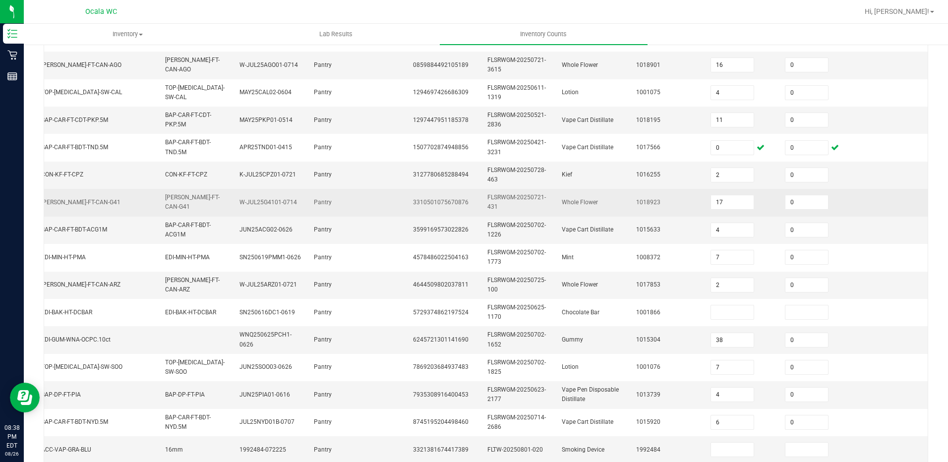
scroll to position [137, 0]
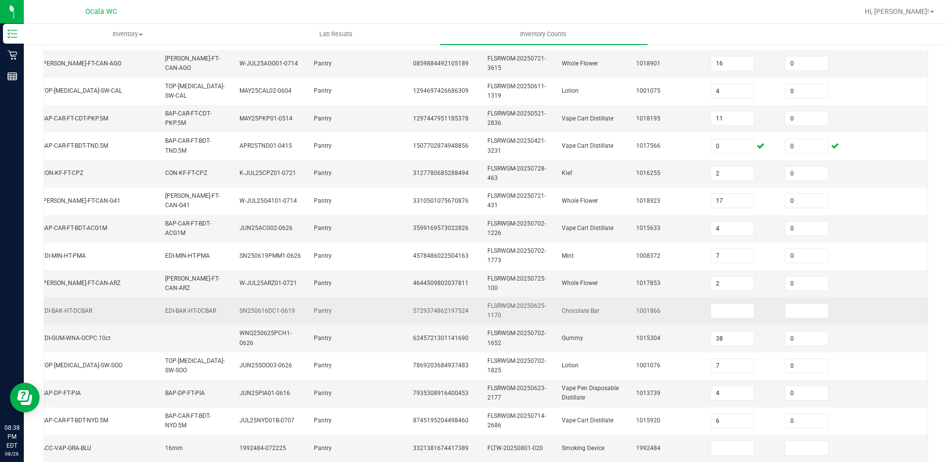
click at [739, 302] on td at bounding box center [741, 310] width 74 height 27
click at [739, 306] on td at bounding box center [741, 310] width 74 height 27
drag, startPoint x: 739, startPoint y: 306, endPoint x: 731, endPoint y: 307, distance: 8.0
click at [736, 306] on td at bounding box center [741, 310] width 74 height 27
click at [731, 307] on input at bounding box center [732, 311] width 43 height 14
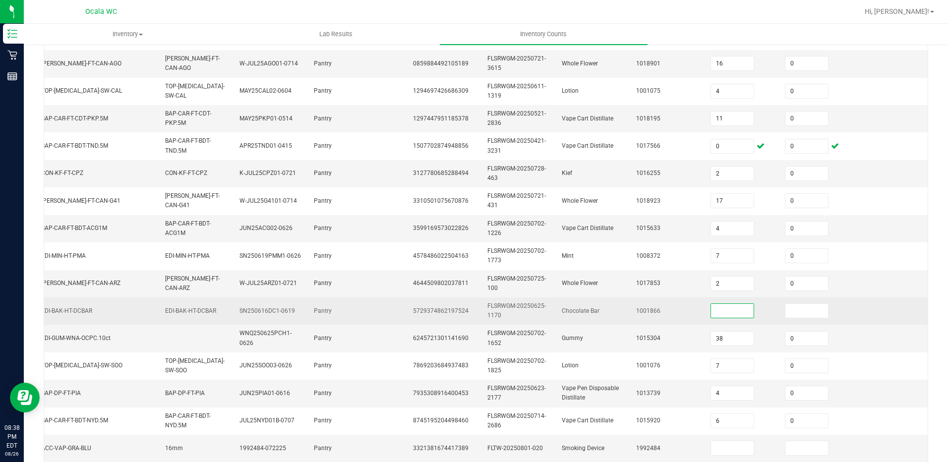
click at [731, 307] on input at bounding box center [732, 311] width 43 height 14
type input "0"
click at [906, 309] on td at bounding box center [890, 310] width 74 height 27
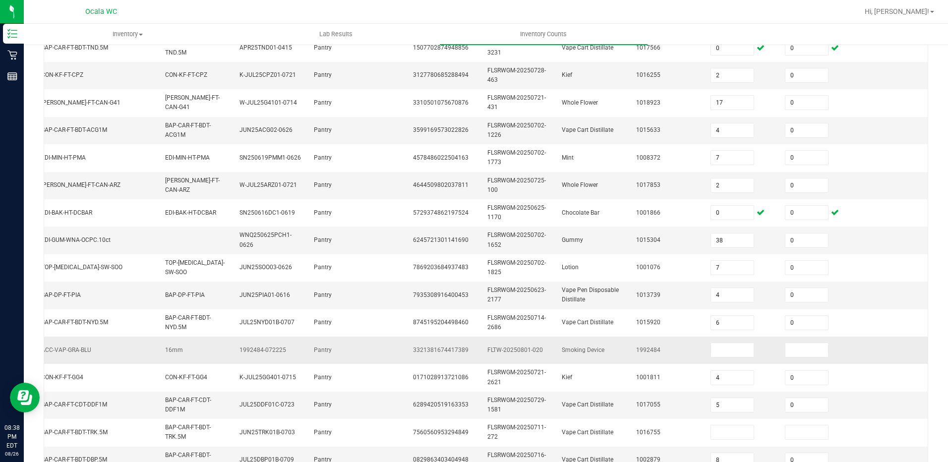
scroll to position [236, 0]
click at [741, 353] on td at bounding box center [741, 349] width 74 height 27
click at [739, 353] on td at bounding box center [741, 349] width 74 height 27
click at [736, 353] on input at bounding box center [732, 349] width 43 height 14
type input "4"
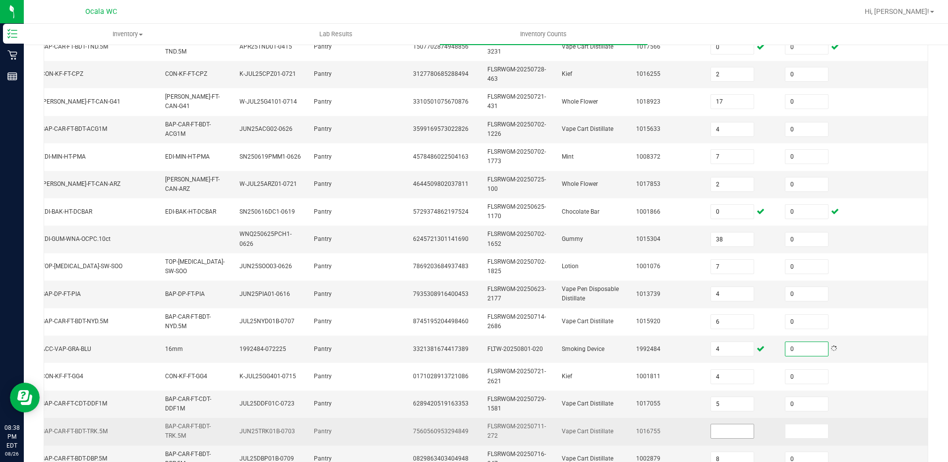
type input "0"
click at [716, 427] on input at bounding box center [732, 431] width 43 height 14
type input "0"
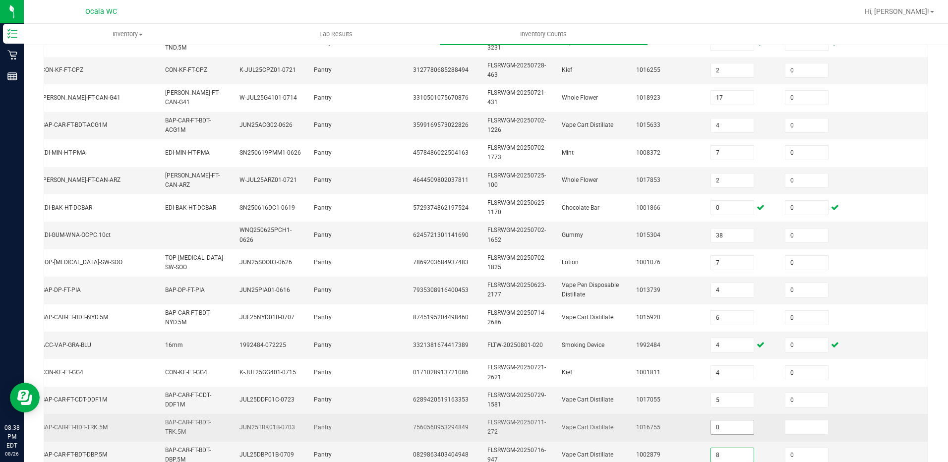
type input "0"
type input "8"
click at [795, 423] on input at bounding box center [806, 427] width 43 height 14
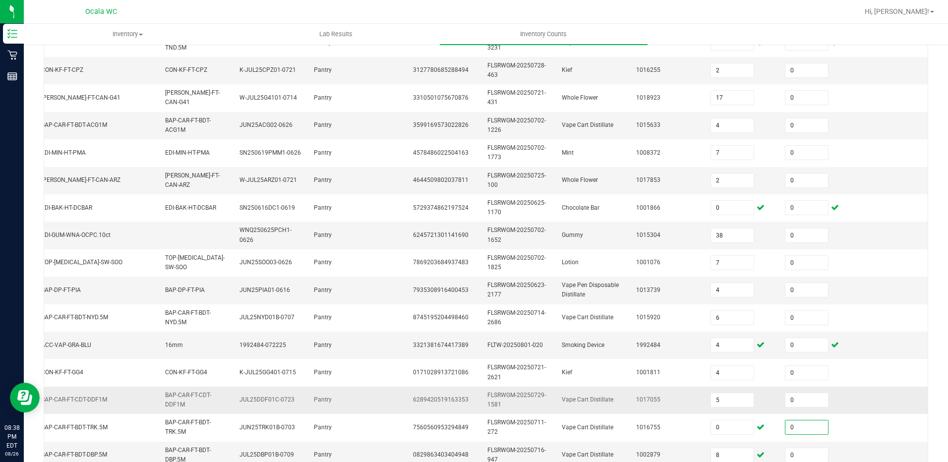
type input "0"
click at [835, 395] on td "0" at bounding box center [816, 400] width 74 height 27
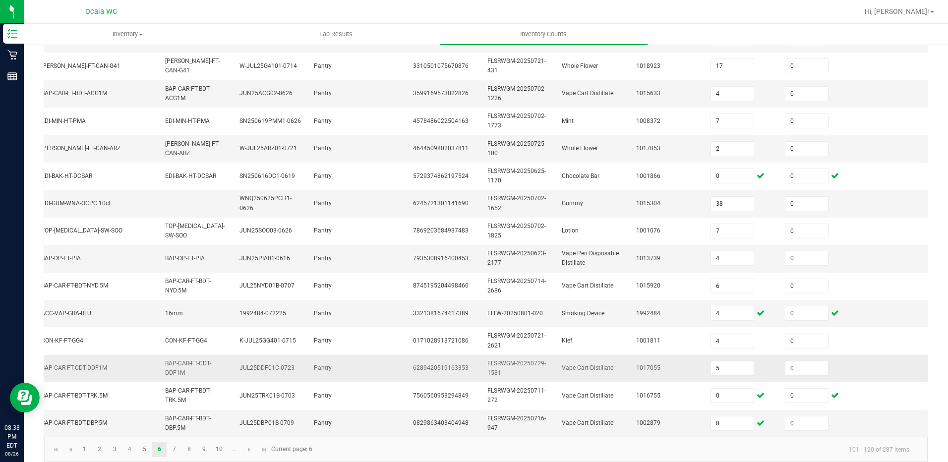
scroll to position [290, 0]
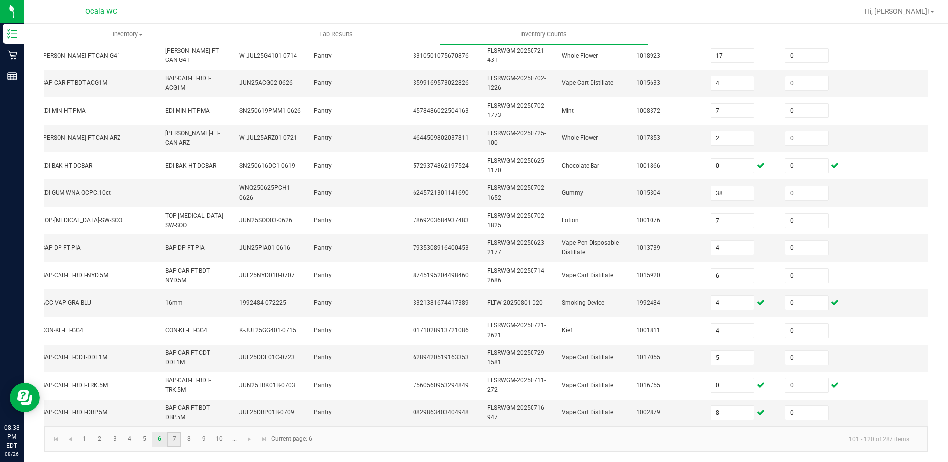
click at [179, 438] on link "7" at bounding box center [174, 439] width 14 height 15
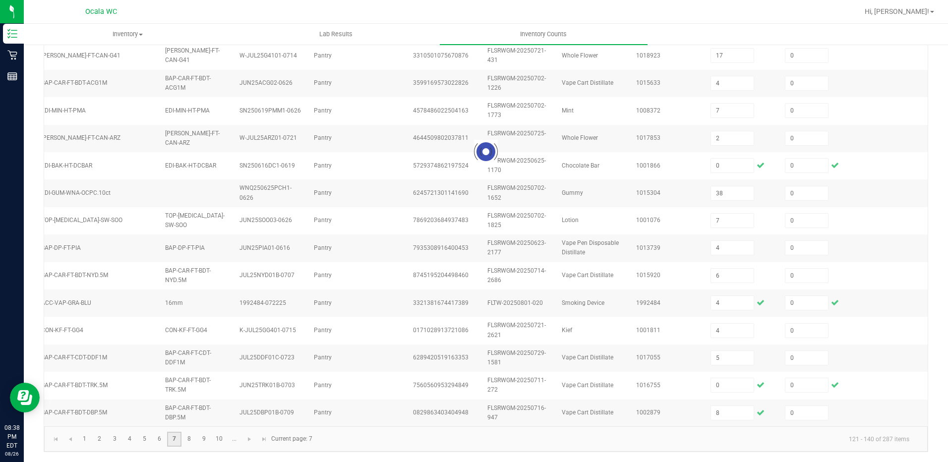
type input "11"
type input "7"
type input "11"
type input "5"
type input "8"
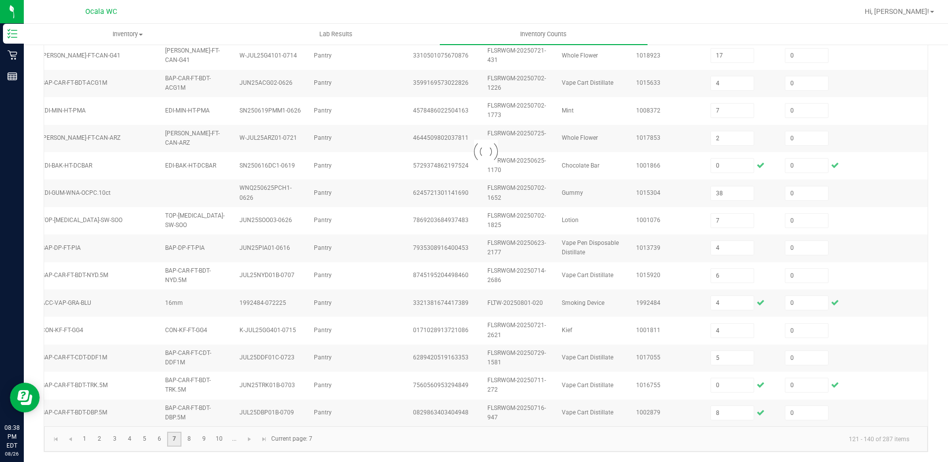
type input "9"
type input "2"
type input "10"
type input "7"
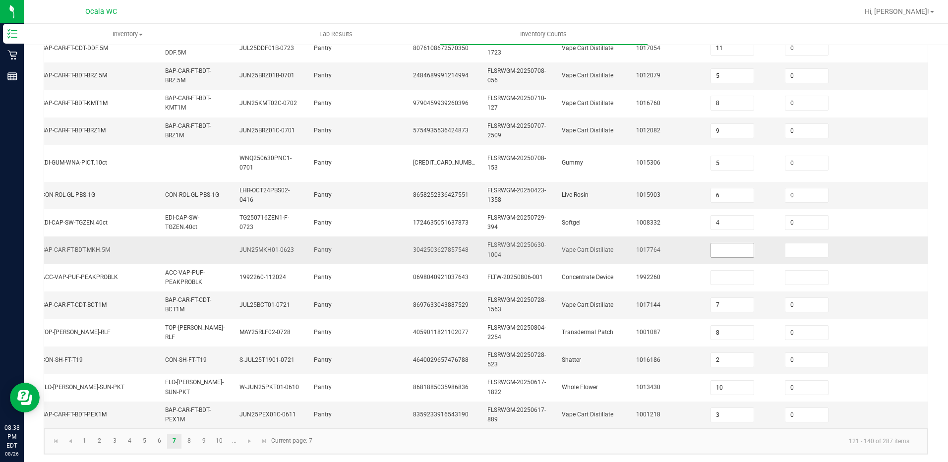
click at [737, 249] on span at bounding box center [732, 250] width 44 height 15
click at [735, 249] on input at bounding box center [732, 250] width 43 height 14
click at [388, 446] on kendo-pager-info "121 - 140 of 287 items" at bounding box center [617, 441] width 599 height 16
click at [189, 443] on link "8" at bounding box center [189, 441] width 14 height 15
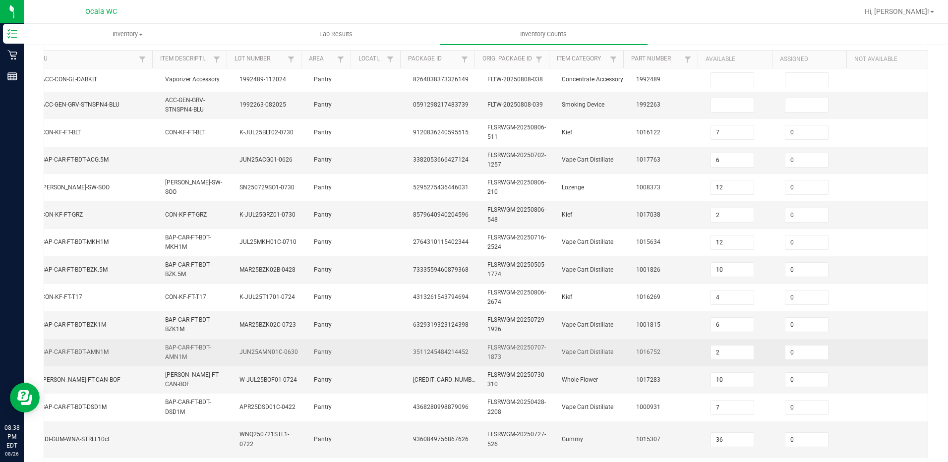
scroll to position [42, 0]
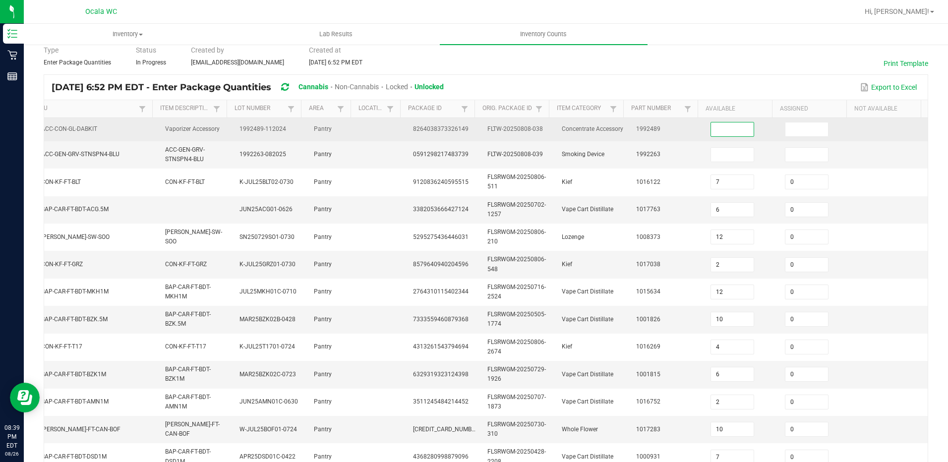
click at [723, 133] on input at bounding box center [732, 129] width 43 height 14
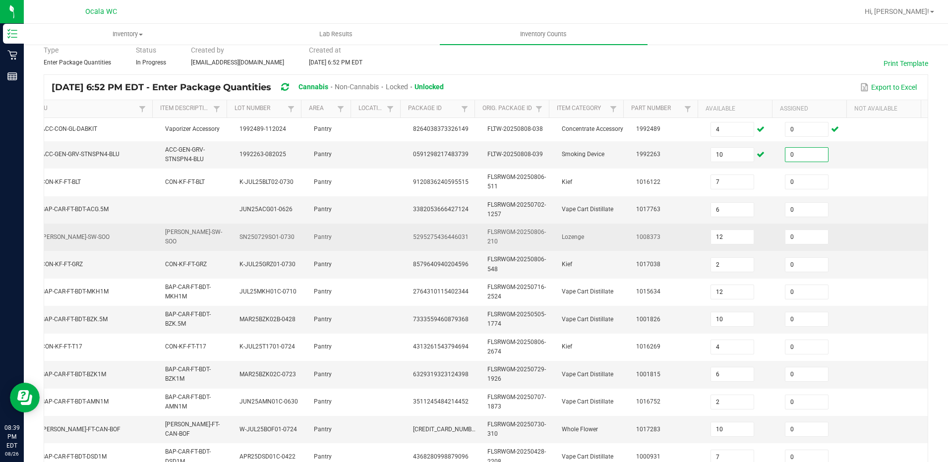
click at [887, 241] on td at bounding box center [890, 237] width 74 height 27
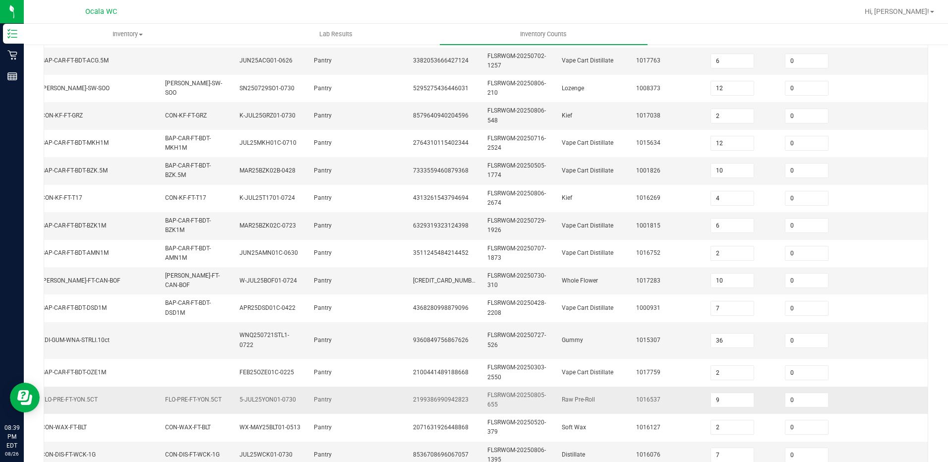
scroll to position [295, 0]
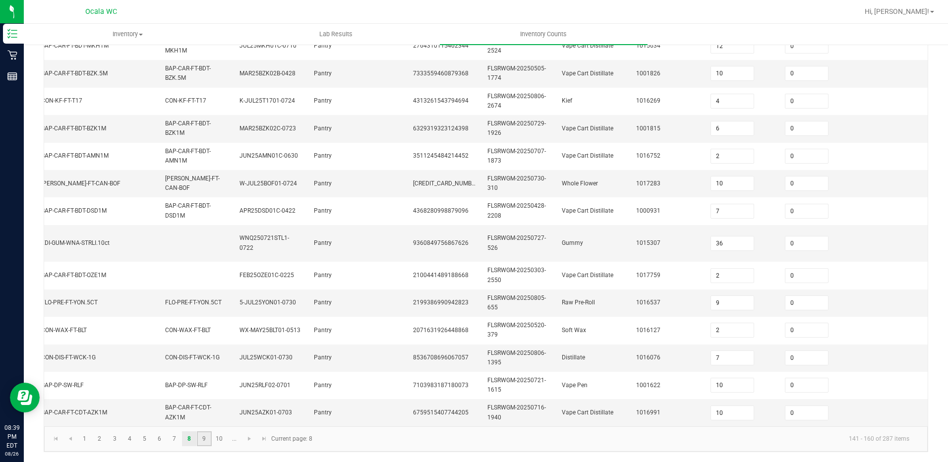
click at [199, 433] on link "9" at bounding box center [204, 438] width 14 height 15
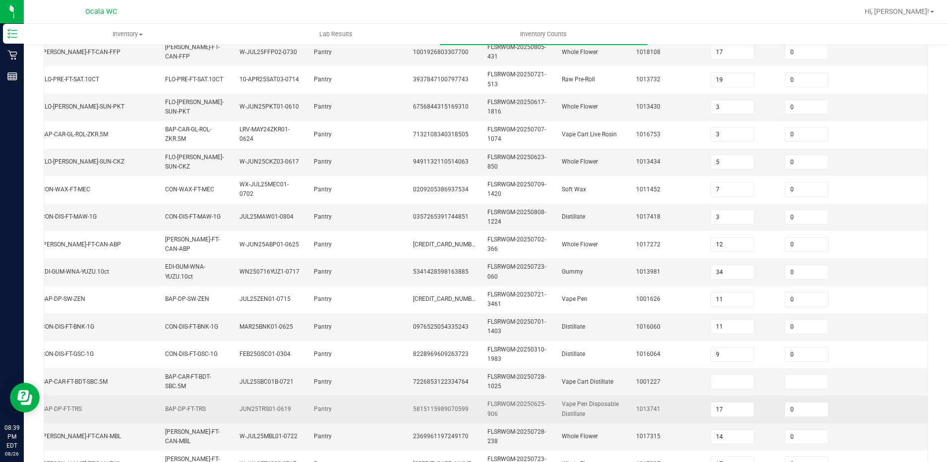
scroll to position [290, 0]
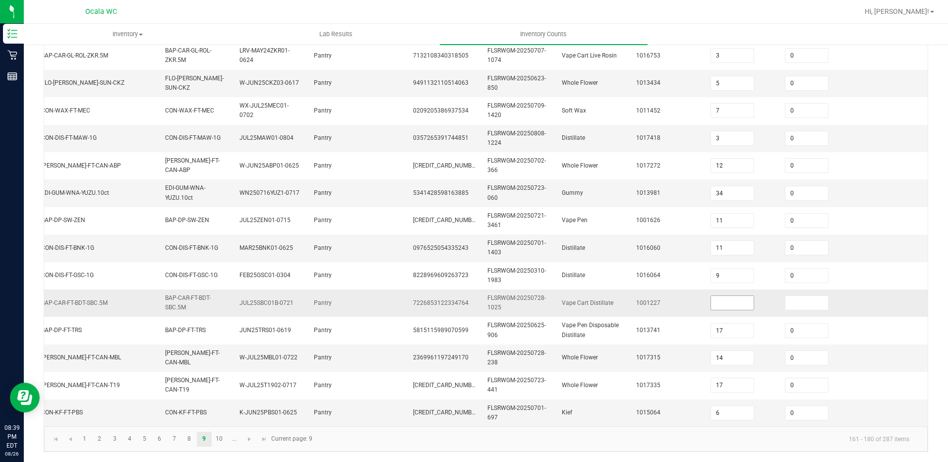
click at [717, 301] on input at bounding box center [732, 303] width 43 height 14
click at [222, 440] on link "10" at bounding box center [219, 439] width 14 height 15
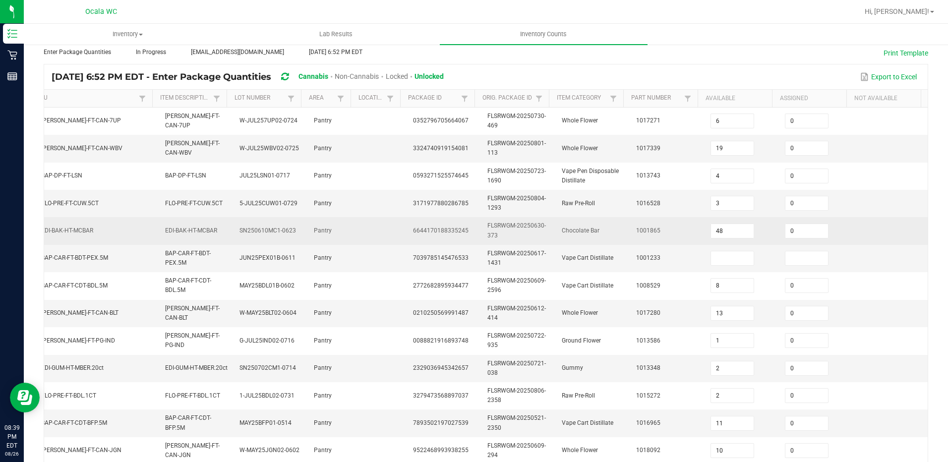
scroll to position [0, 0]
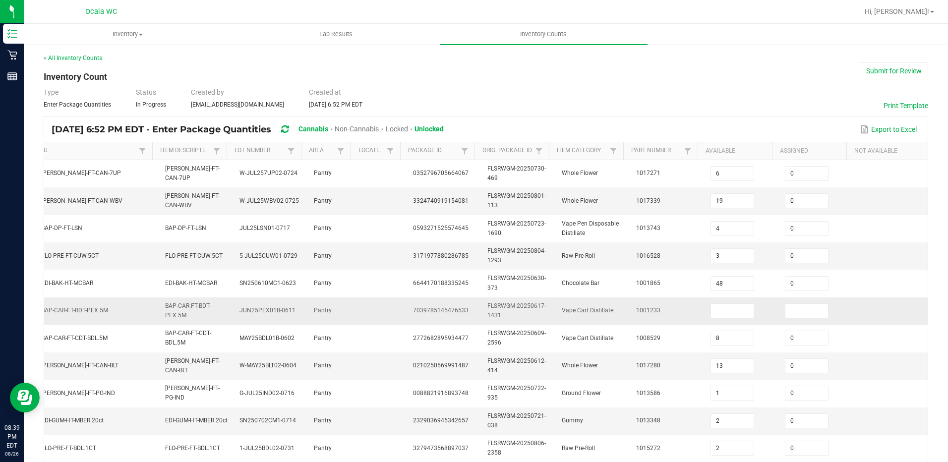
click at [722, 302] on td at bounding box center [741, 310] width 74 height 27
click at [721, 312] on input at bounding box center [732, 311] width 43 height 14
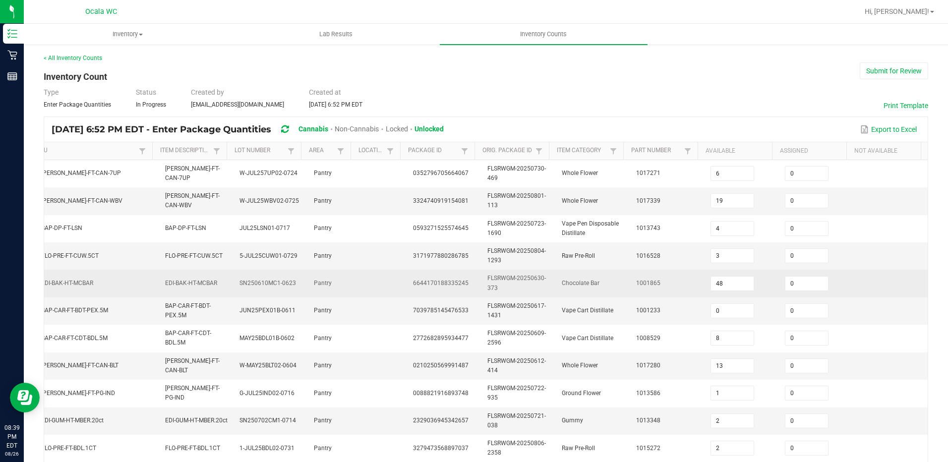
click at [910, 284] on td at bounding box center [890, 283] width 74 height 27
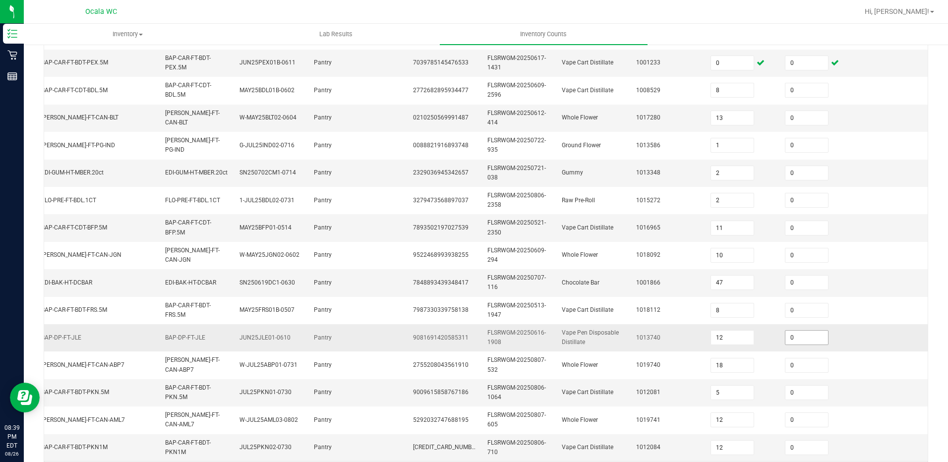
scroll to position [290, 0]
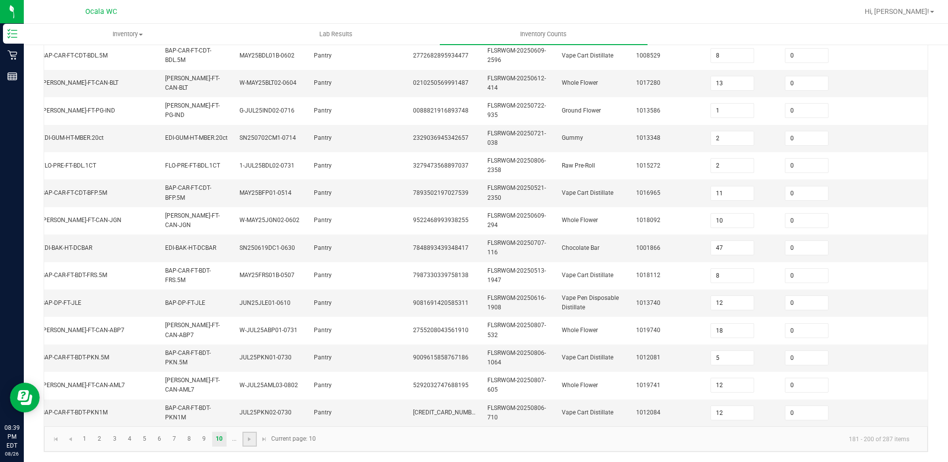
click at [246, 434] on link at bounding box center [249, 439] width 14 height 15
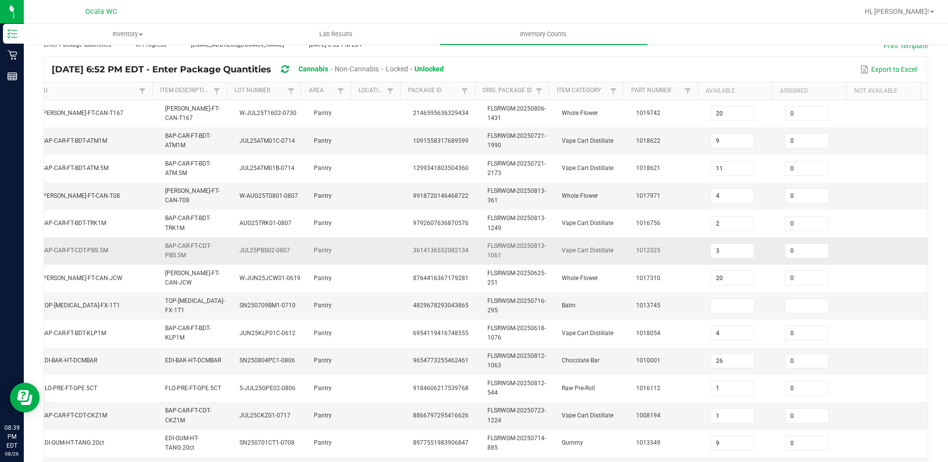
scroll to position [42, 0]
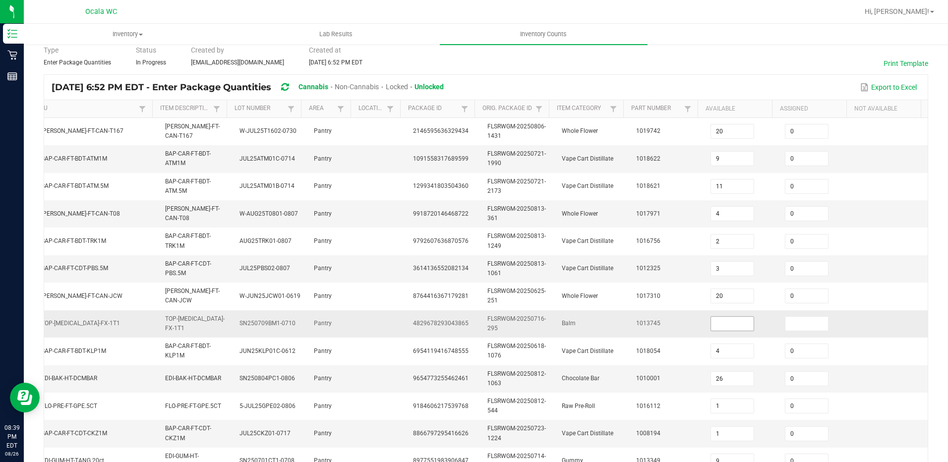
click at [711, 323] on input at bounding box center [732, 324] width 43 height 14
click at [884, 327] on td at bounding box center [890, 323] width 74 height 27
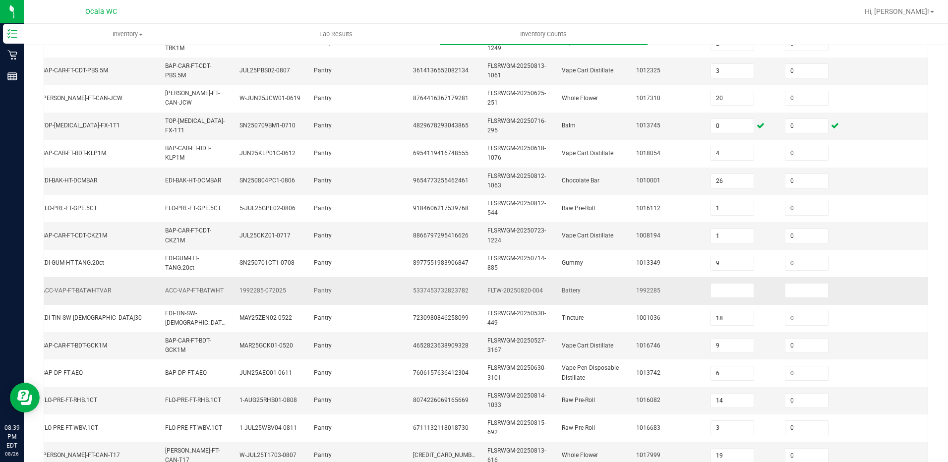
scroll to position [240, 0]
click at [740, 292] on span at bounding box center [733, 289] width 46 height 7
click at [733, 290] on input at bounding box center [732, 290] width 43 height 14
click at [853, 301] on td at bounding box center [890, 290] width 74 height 27
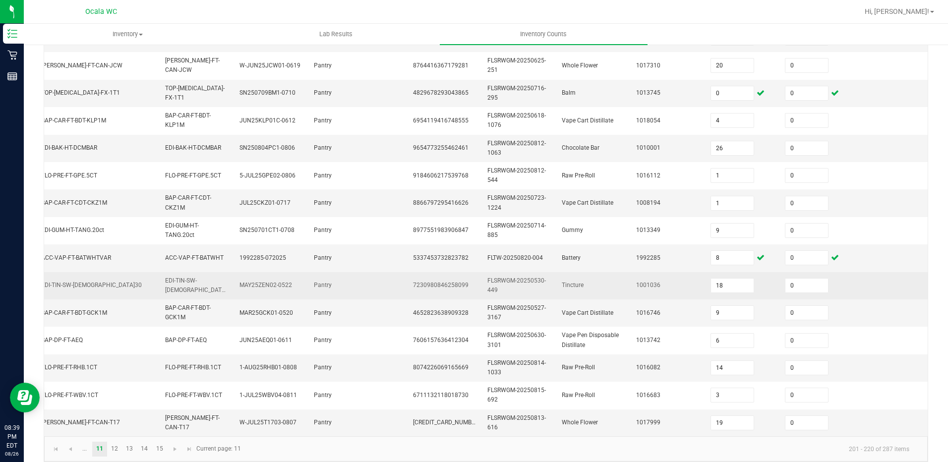
scroll to position [290, 0]
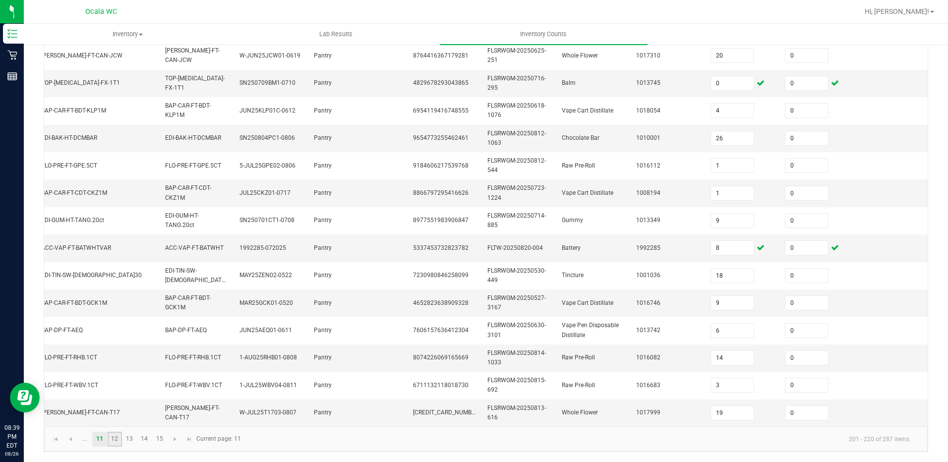
click at [112, 440] on link "12" at bounding box center [115, 439] width 14 height 15
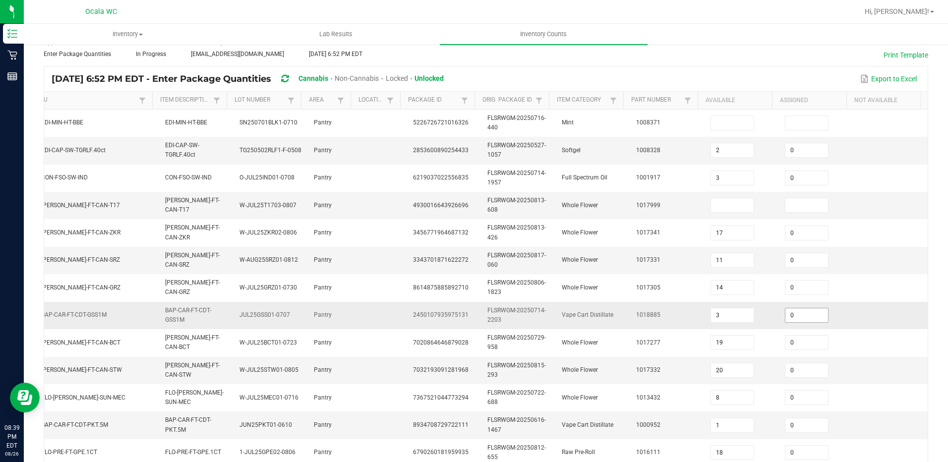
scroll to position [42, 0]
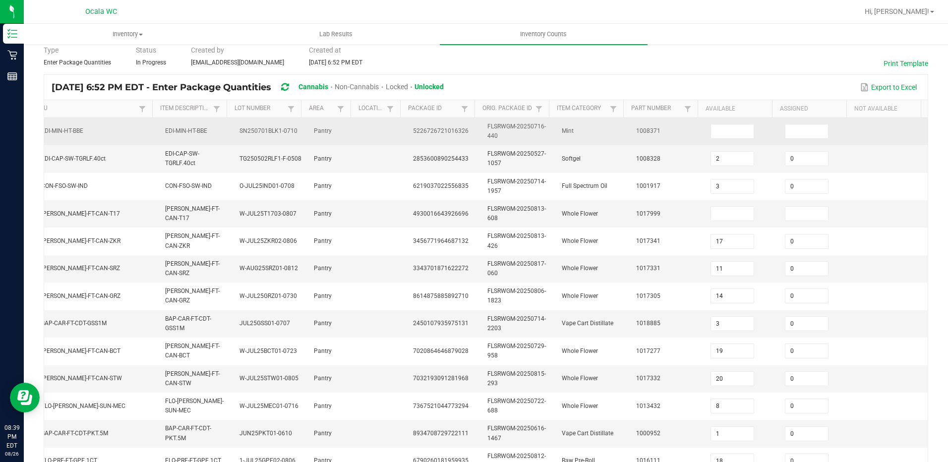
click at [725, 141] on td at bounding box center [741, 131] width 74 height 27
click at [711, 128] on input at bounding box center [732, 131] width 43 height 14
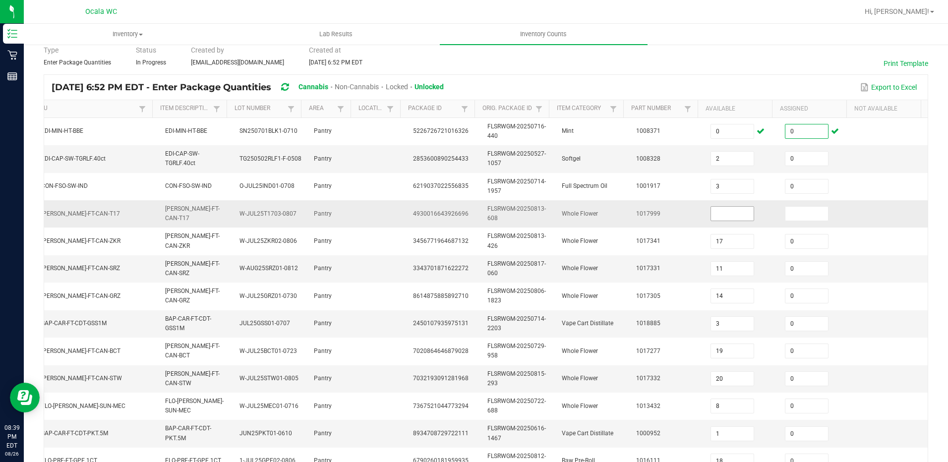
click at [721, 210] on input at bounding box center [732, 214] width 43 height 14
click at [821, 225] on td "0" at bounding box center [816, 213] width 74 height 27
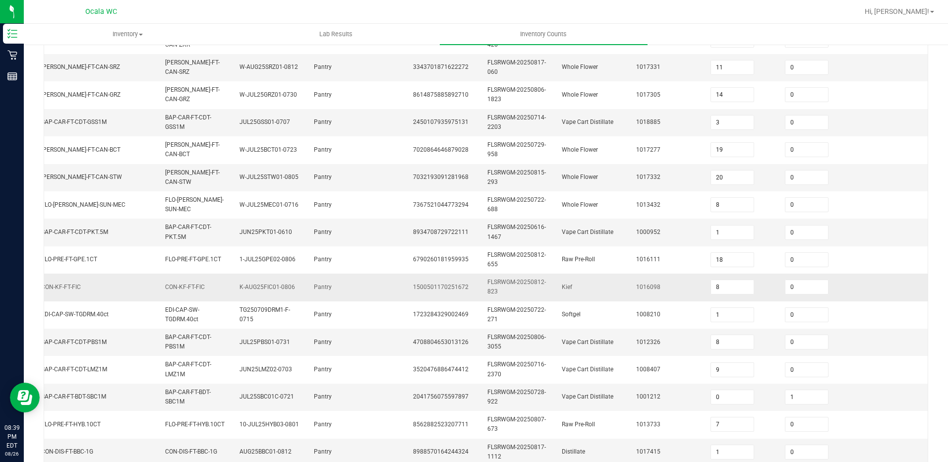
scroll to position [290, 0]
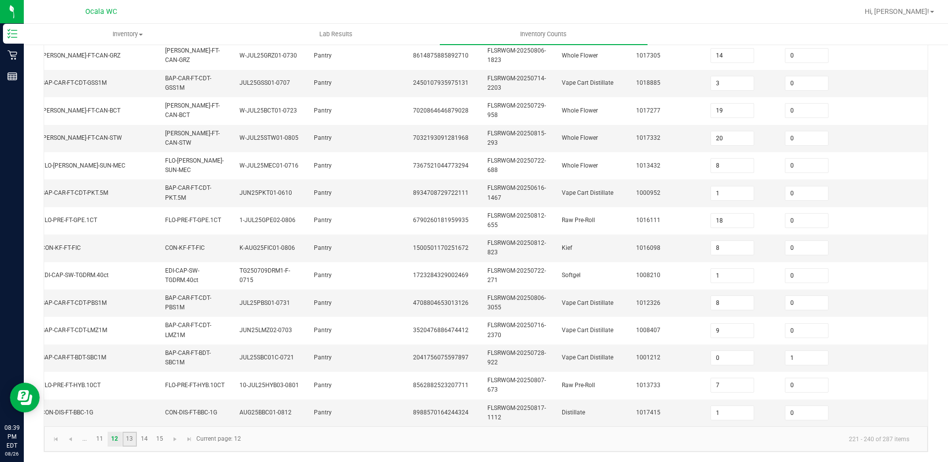
click at [127, 441] on link "13" at bounding box center [129, 439] width 14 height 15
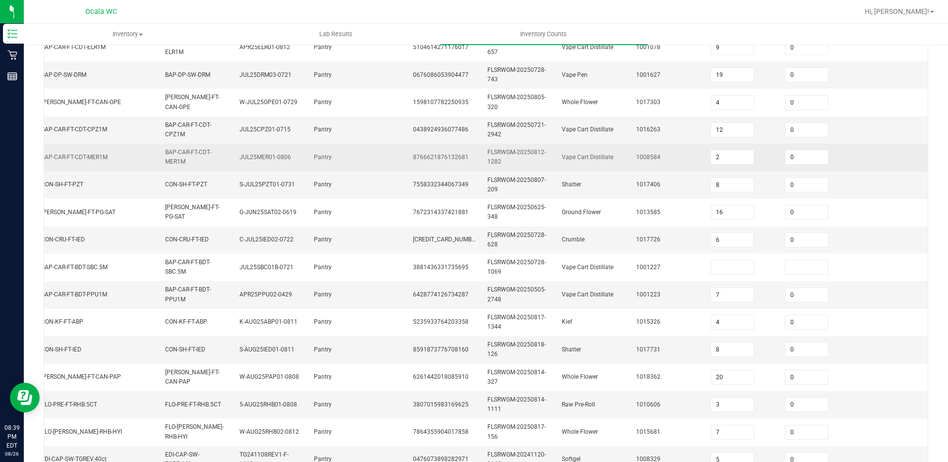
scroll to position [240, 0]
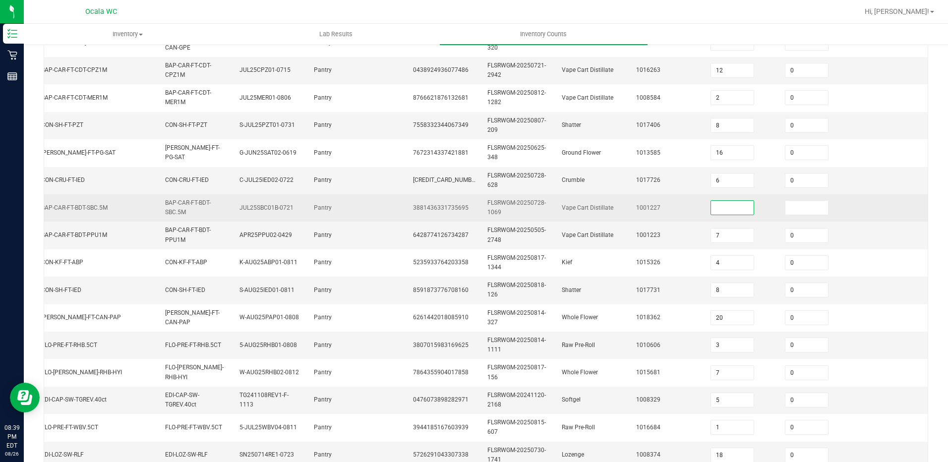
click at [711, 211] on input at bounding box center [732, 208] width 43 height 14
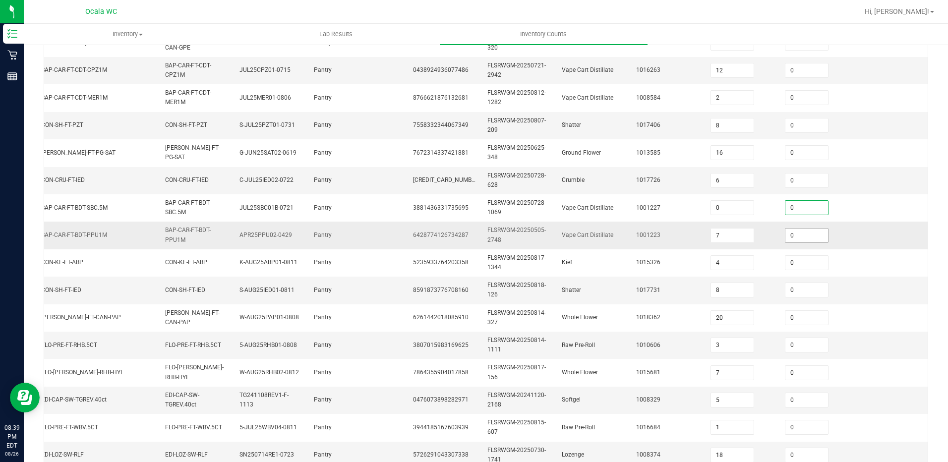
click at [811, 236] on input "0" at bounding box center [806, 235] width 43 height 14
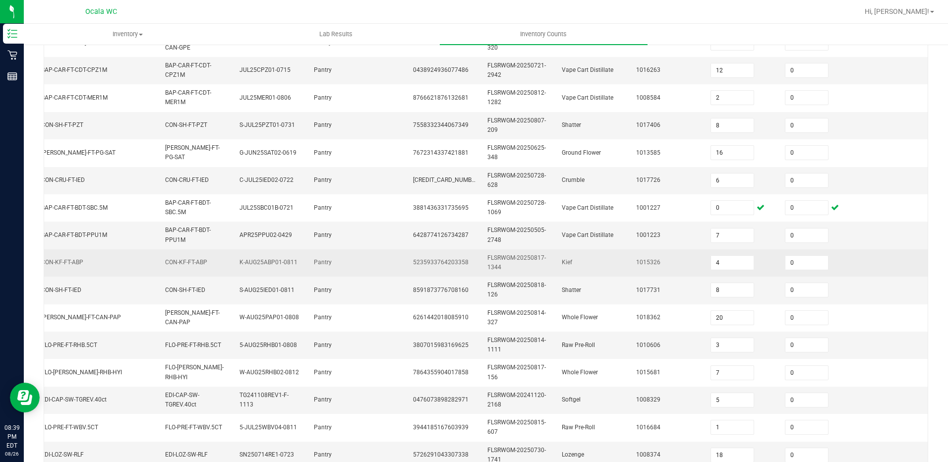
click at [853, 258] on td at bounding box center [890, 262] width 74 height 27
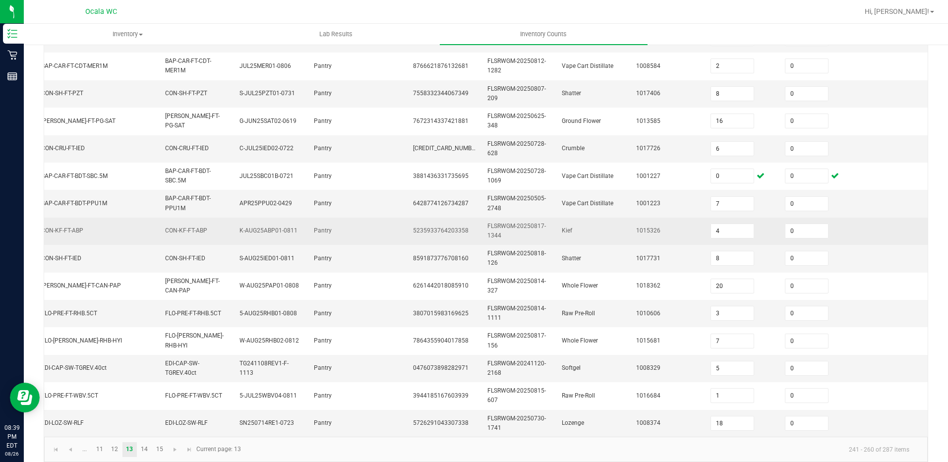
scroll to position [290, 0]
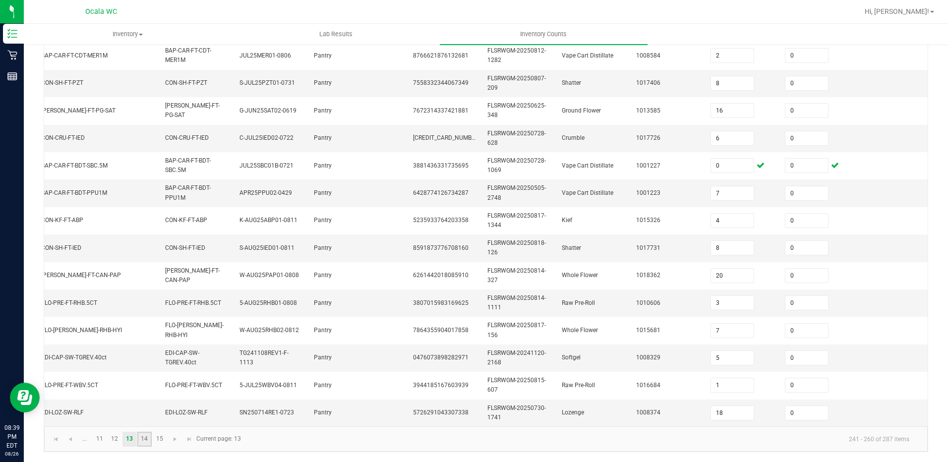
click at [147, 437] on link "14" at bounding box center [144, 439] width 14 height 15
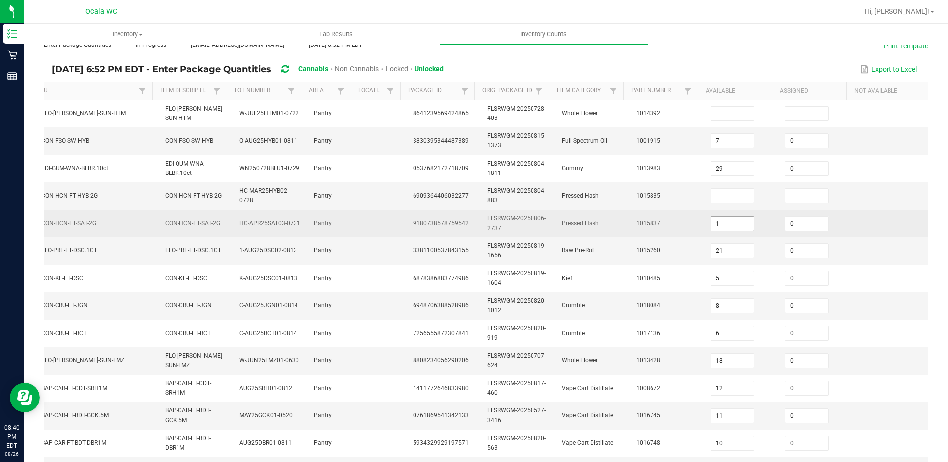
scroll to position [42, 0]
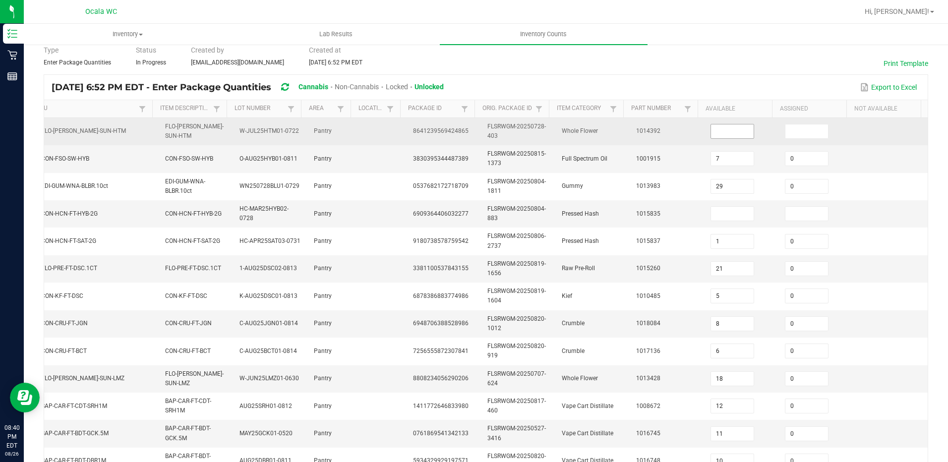
click at [721, 134] on input at bounding box center [732, 131] width 43 height 14
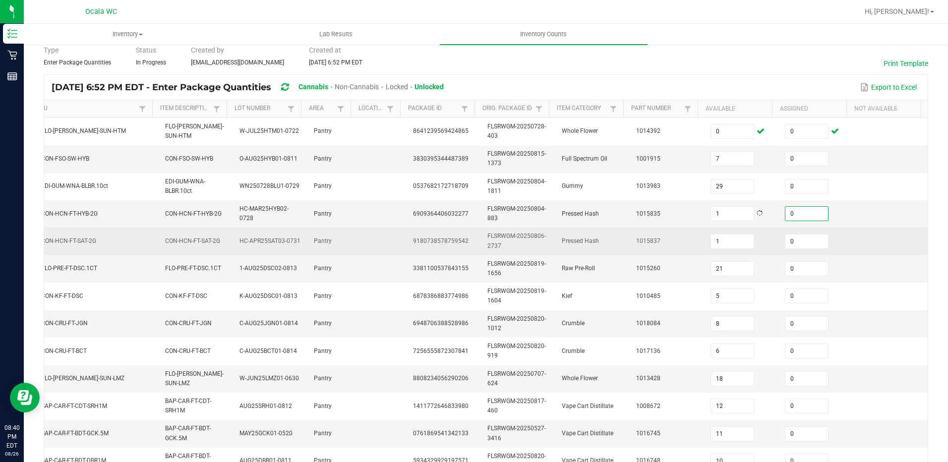
click at [874, 246] on td at bounding box center [890, 240] width 74 height 27
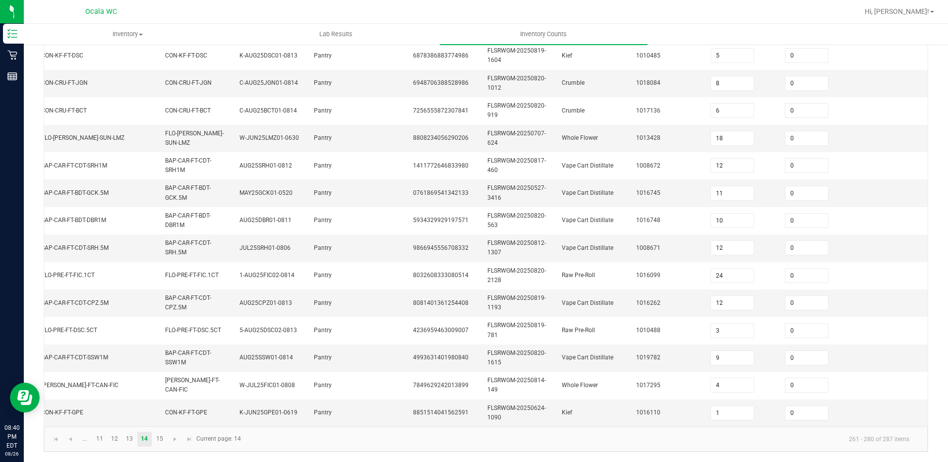
scroll to position [290, 0]
click at [165, 438] on link "15" at bounding box center [159, 439] width 14 height 15
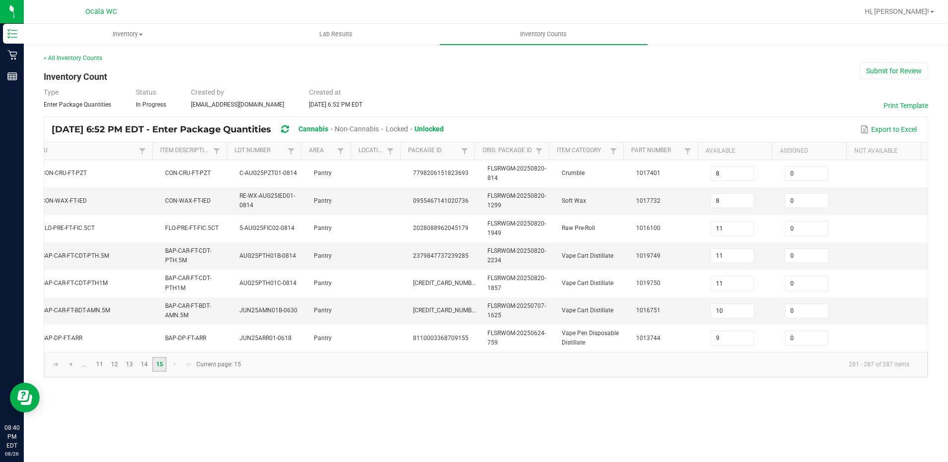
scroll to position [0, 140]
click at [888, 70] on button "Submit for Review" at bounding box center [893, 70] width 68 height 17
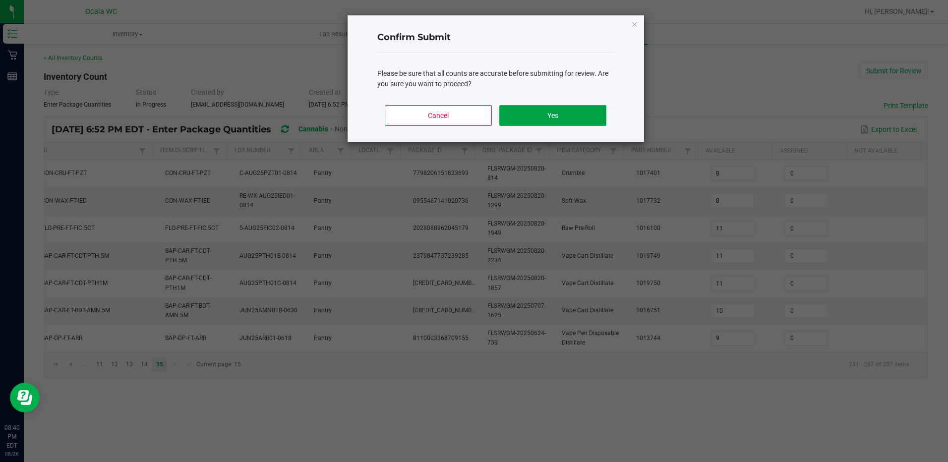
click at [599, 115] on button "Yes" at bounding box center [552, 115] width 107 height 21
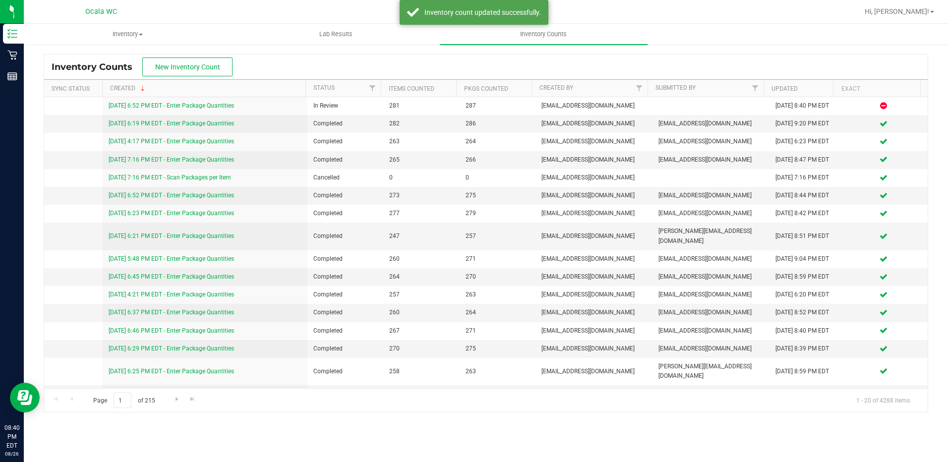
click at [914, 3] on div "Hi, [PERSON_NAME]!" at bounding box center [898, 11] width 77 height 17
click at [908, 10] on span "Hi, [PERSON_NAME]!" at bounding box center [896, 11] width 64 height 8
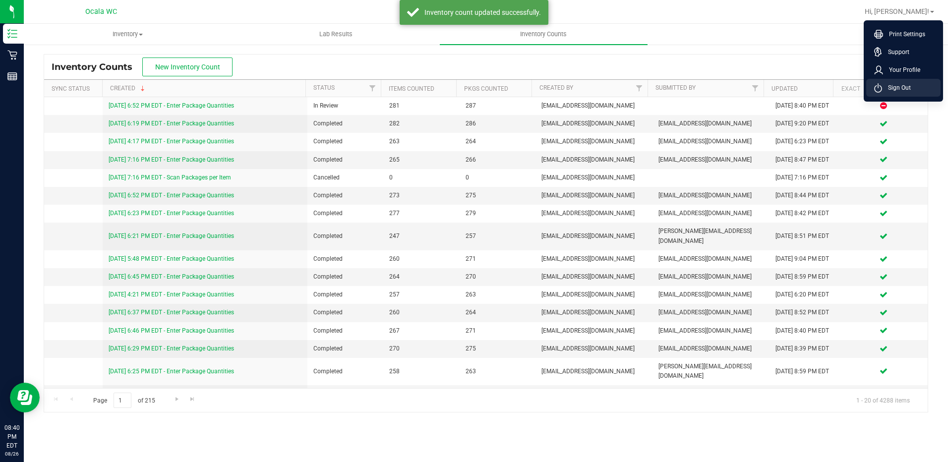
click at [895, 83] on span "Sign Out" at bounding box center [896, 88] width 29 height 10
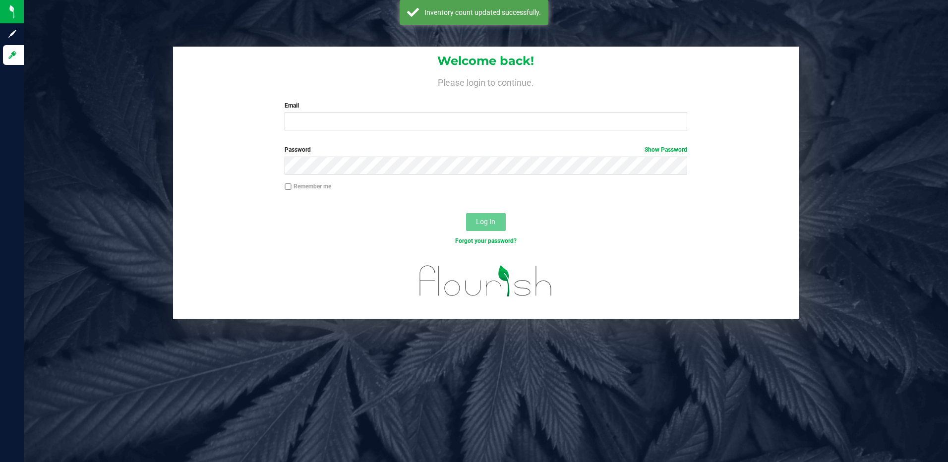
click at [442, 112] on div "Email Required Please format your email correctly." at bounding box center [485, 115] width 417 height 29
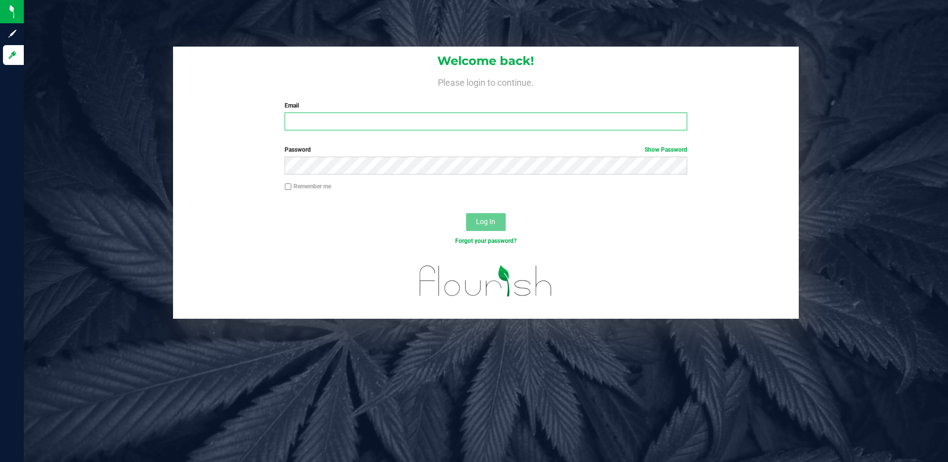
click at [433, 120] on input "Email" at bounding box center [485, 121] width 402 height 18
click at [466, 213] on button "Log In" at bounding box center [486, 222] width 40 height 18
